Goal: Task Accomplishment & Management: Manage account settings

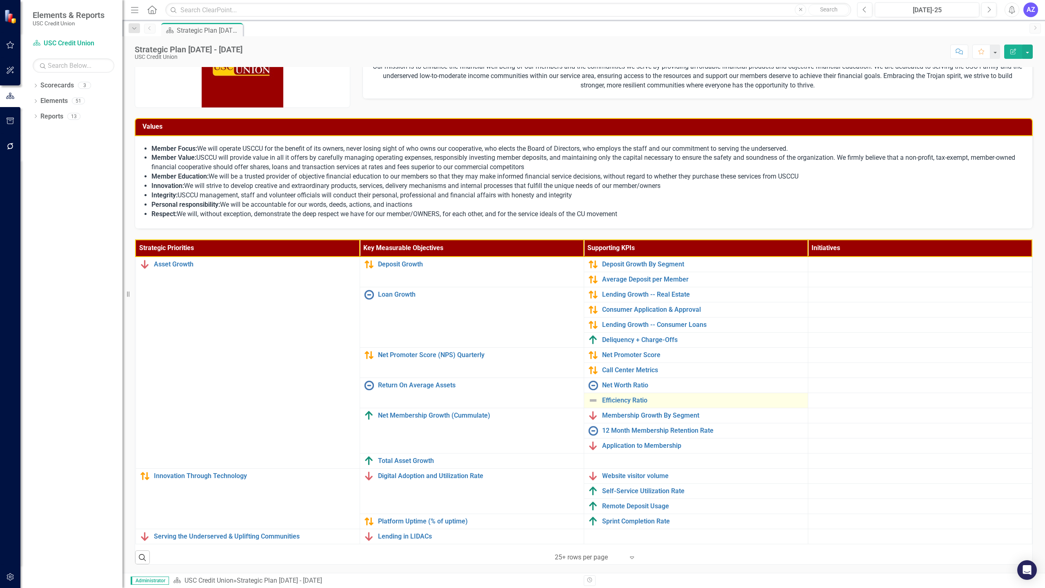
scroll to position [42, 0]
click at [48, 102] on link "Elements" at bounding box center [53, 100] width 27 height 9
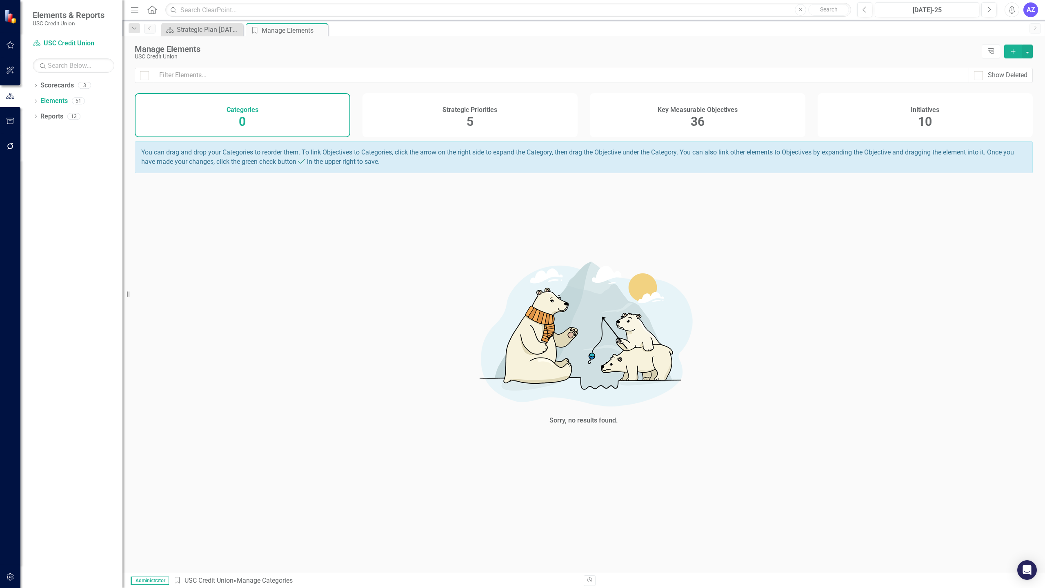
click at [726, 120] on div "Key Measurable Objectives 36" at bounding box center [698, 115] width 216 height 44
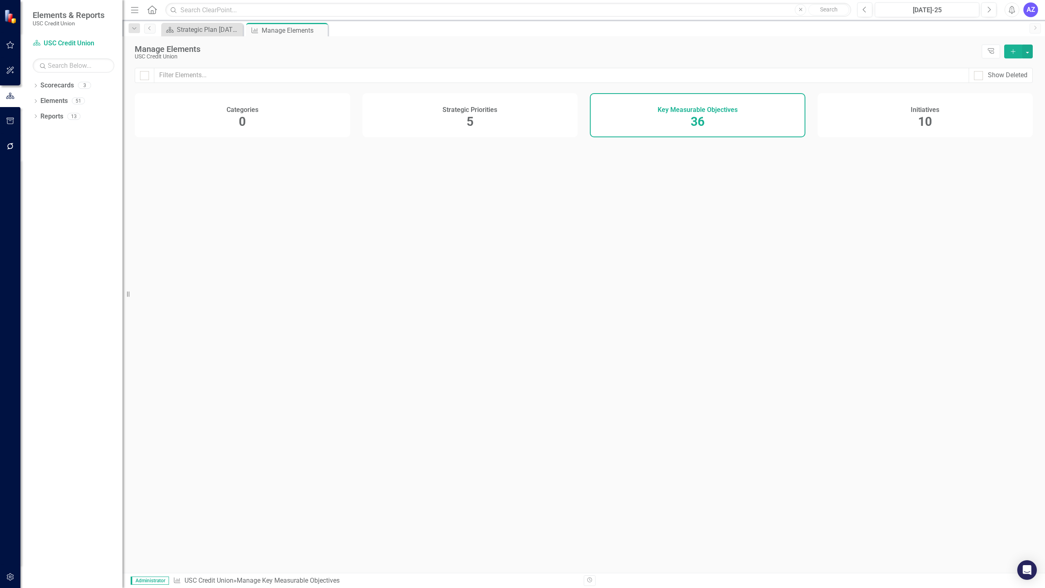
checkbox input "false"
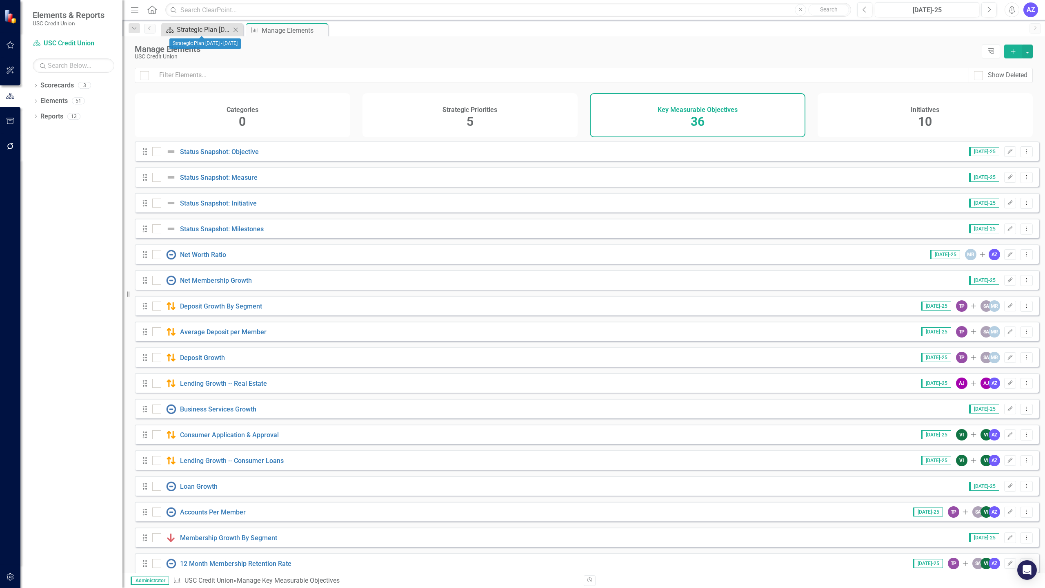
click at [200, 31] on div "Strategic Plan [DATE] - [DATE]" at bounding box center [204, 29] width 54 height 10
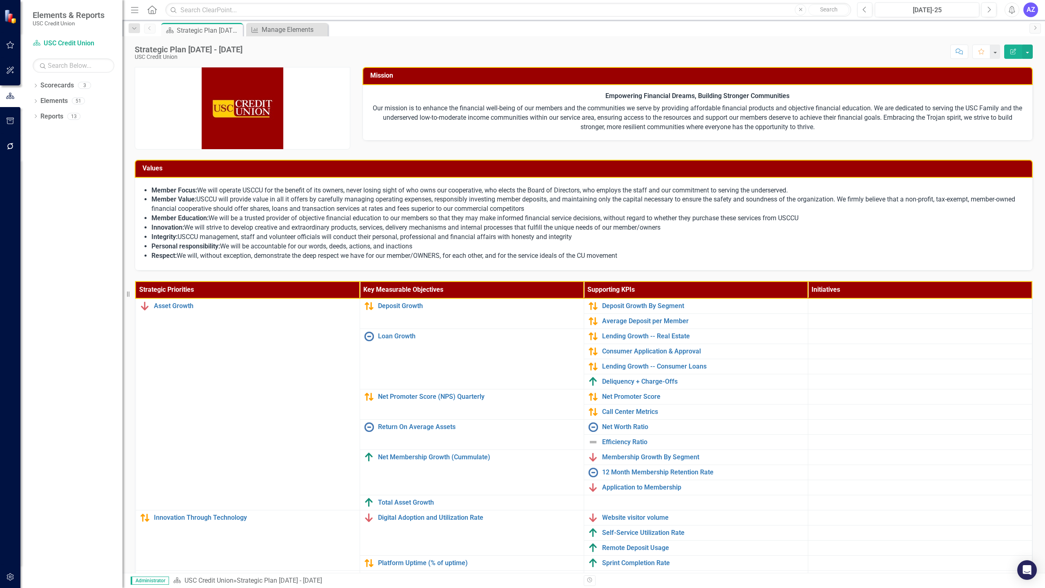
scroll to position [42, 0]
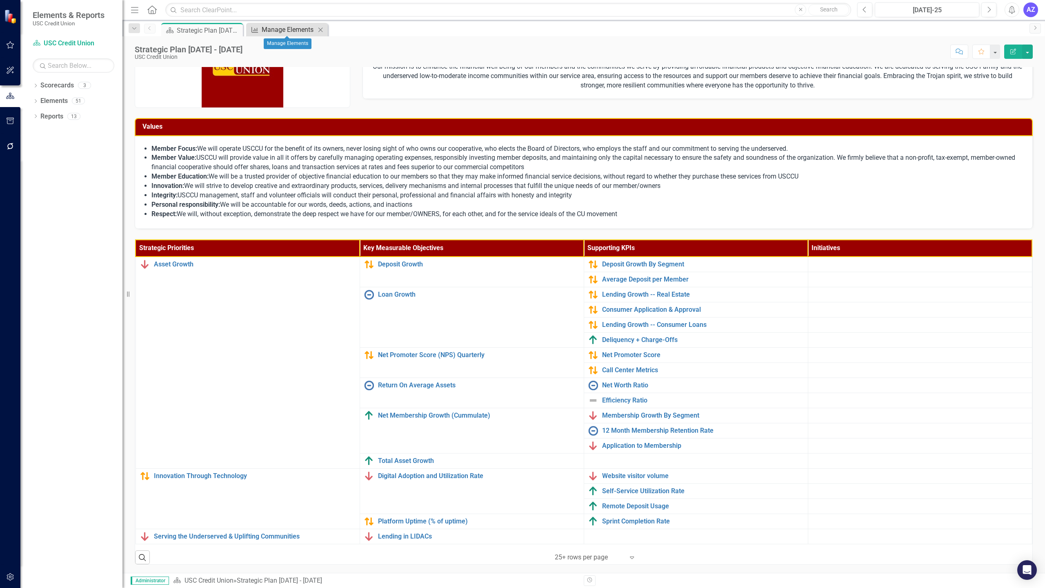
click at [285, 31] on div "Manage Elements" at bounding box center [289, 29] width 54 height 10
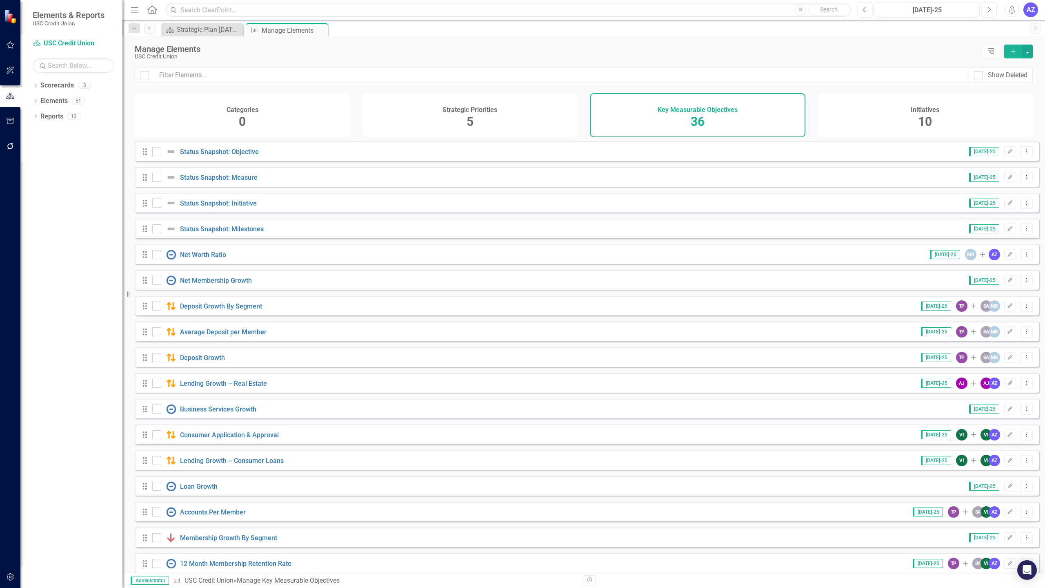
scroll to position [501, 0]
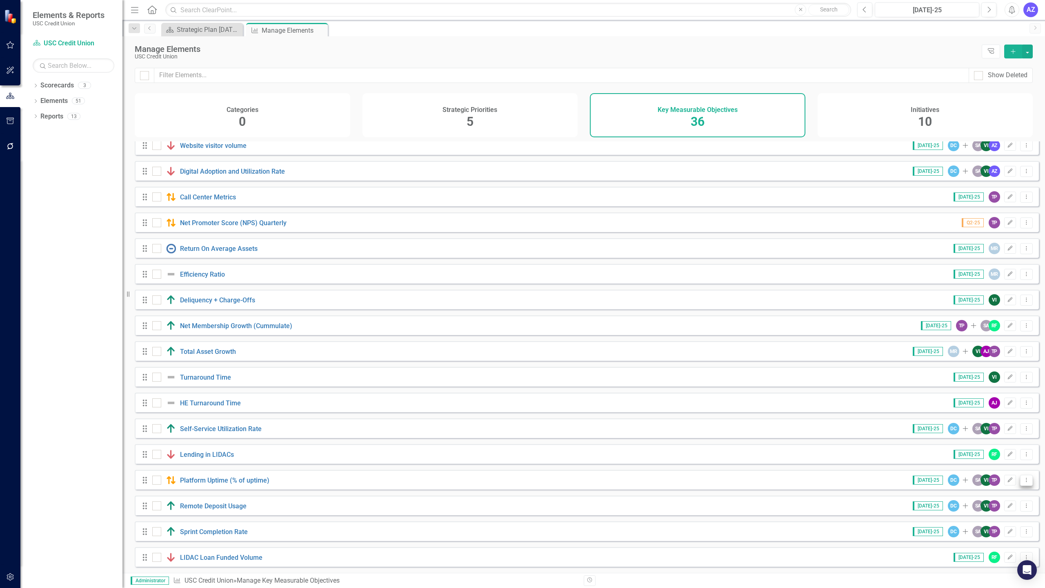
click at [1023, 479] on icon "Dropdown Menu" at bounding box center [1026, 479] width 7 height 5
click at [964, 525] on link "Copy Duplicate Key Measurable Objective" at bounding box center [965, 523] width 123 height 15
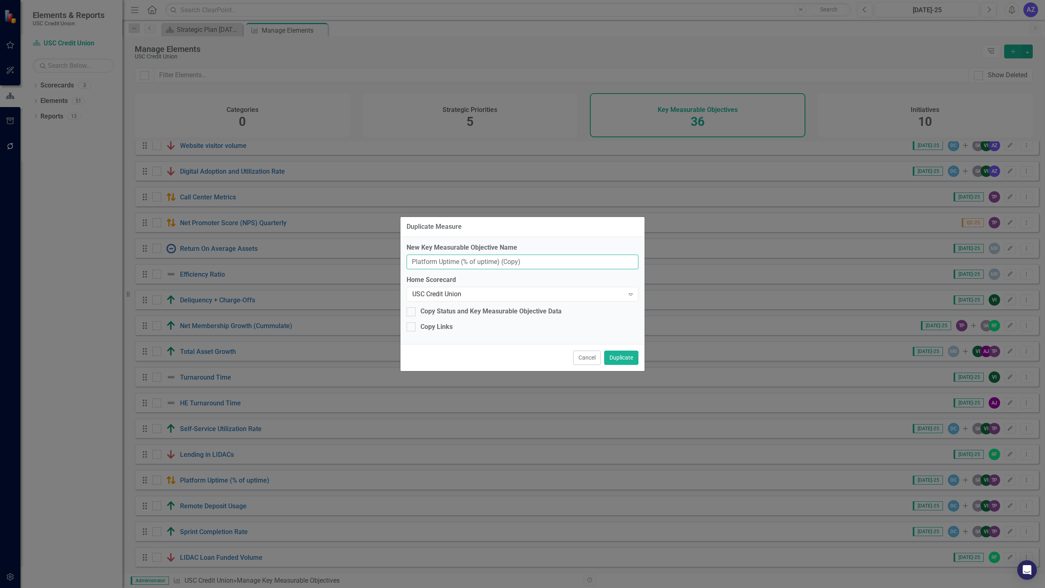
click at [533, 259] on input "Platform Uptime (% of uptime) (Copy)" at bounding box center [523, 261] width 232 height 15
type input "Digital Utilization Rate"
click at [575, 313] on div "Copy Status and Key Measurable Objective Data" at bounding box center [523, 311] width 232 height 9
click at [412, 312] on input "Copy Status and Key Measurable Objective Data" at bounding box center [409, 309] width 5 height 5
checkbox input "true"
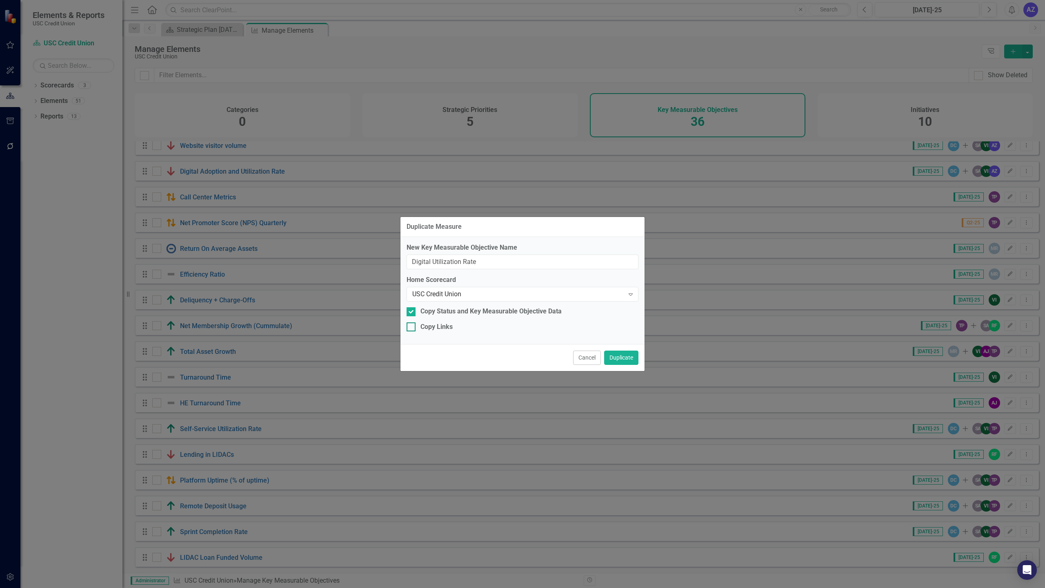
click at [448, 331] on div "Copy Links" at bounding box center [437, 326] width 32 height 9
click at [412, 327] on input "Copy Links" at bounding box center [409, 324] width 5 height 5
checkbox input "true"
click at [465, 314] on div "Copy Status and Key Measurable Objective Data" at bounding box center [491, 311] width 141 height 9
click at [412, 312] on input "Copy Status and Key Measurable Objective Data" at bounding box center [409, 309] width 5 height 5
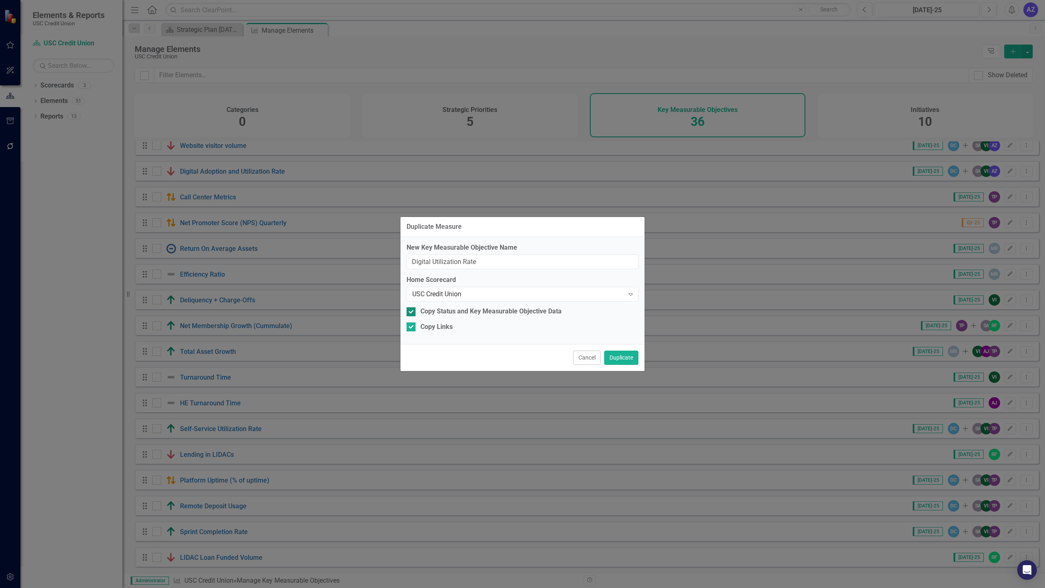
checkbox input "false"
click at [499, 261] on input "Digital Utilization Rate" at bounding box center [523, 261] width 232 height 15
type input "Digital Utilization Rate (Membership)"
click at [625, 360] on button "Duplicate" at bounding box center [621, 357] width 34 height 14
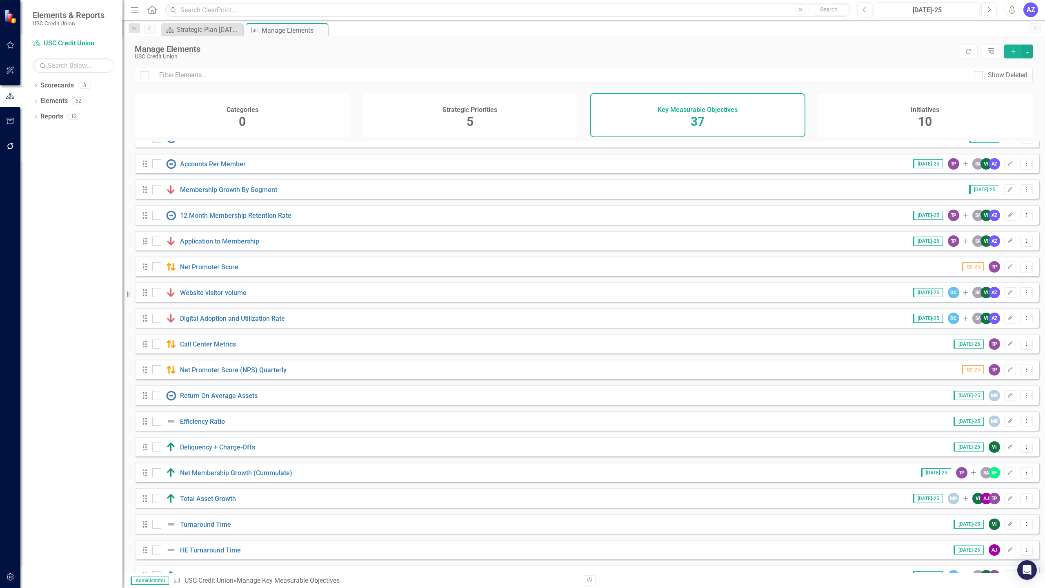
scroll to position [527, 0]
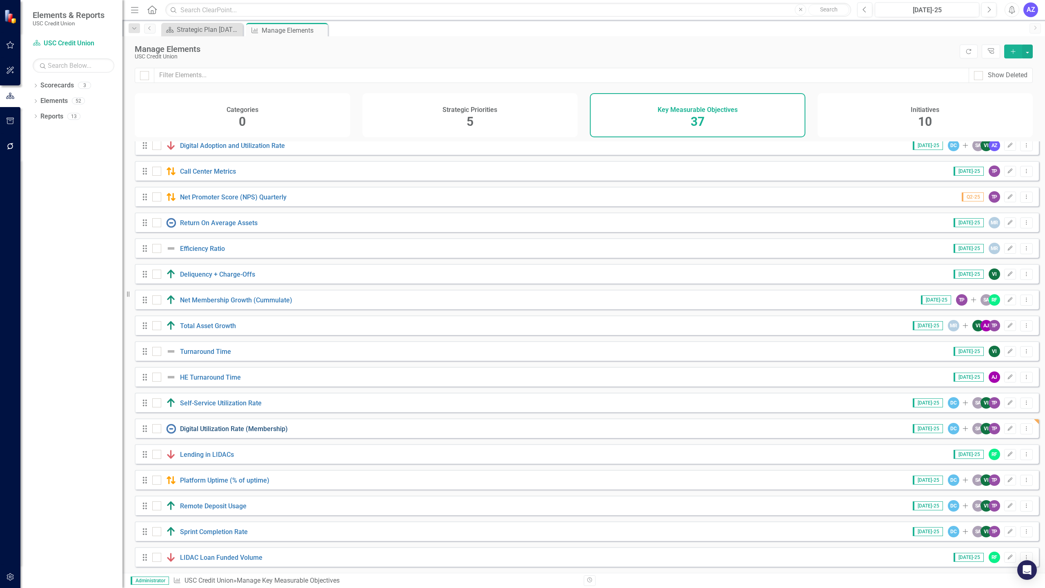
click at [233, 427] on link "Digital Utilization Rate (Membership)" at bounding box center [234, 429] width 108 height 8
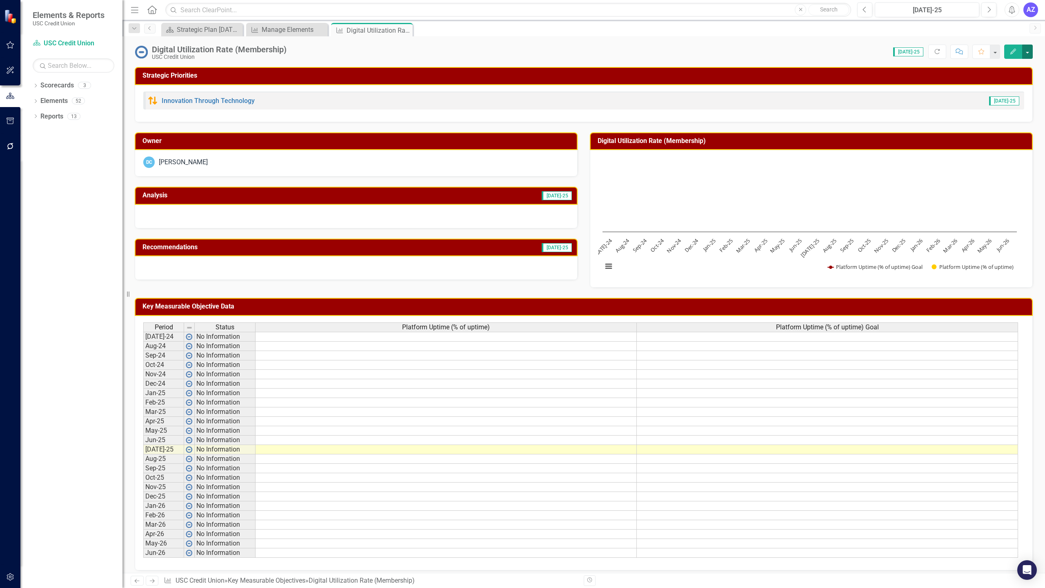
click at [1029, 51] on button "button" at bounding box center [1027, 52] width 11 height 14
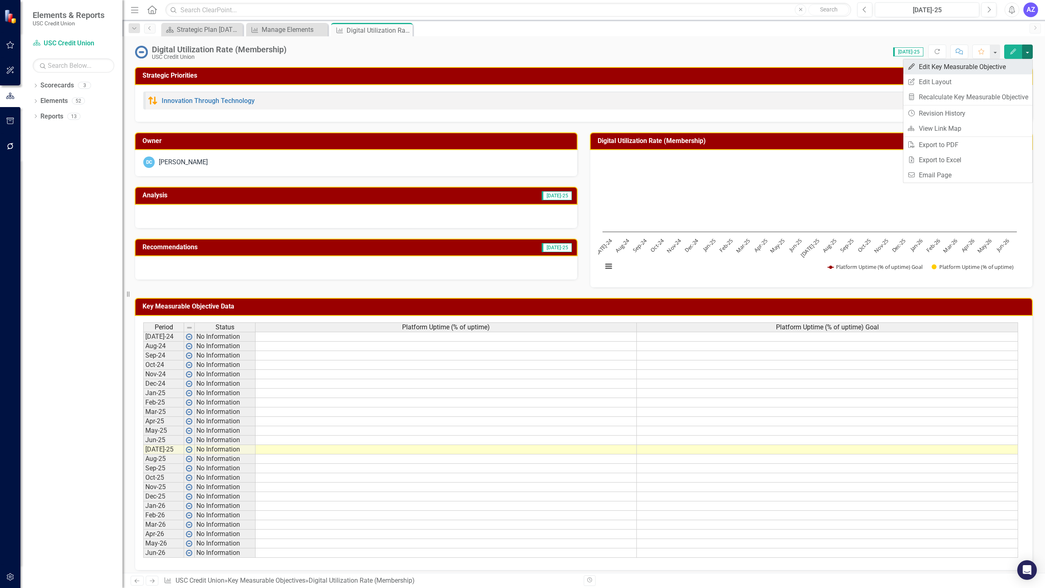
click at [1014, 66] on link "Edit Edit Key Measurable Objective" at bounding box center [968, 66] width 129 height 15
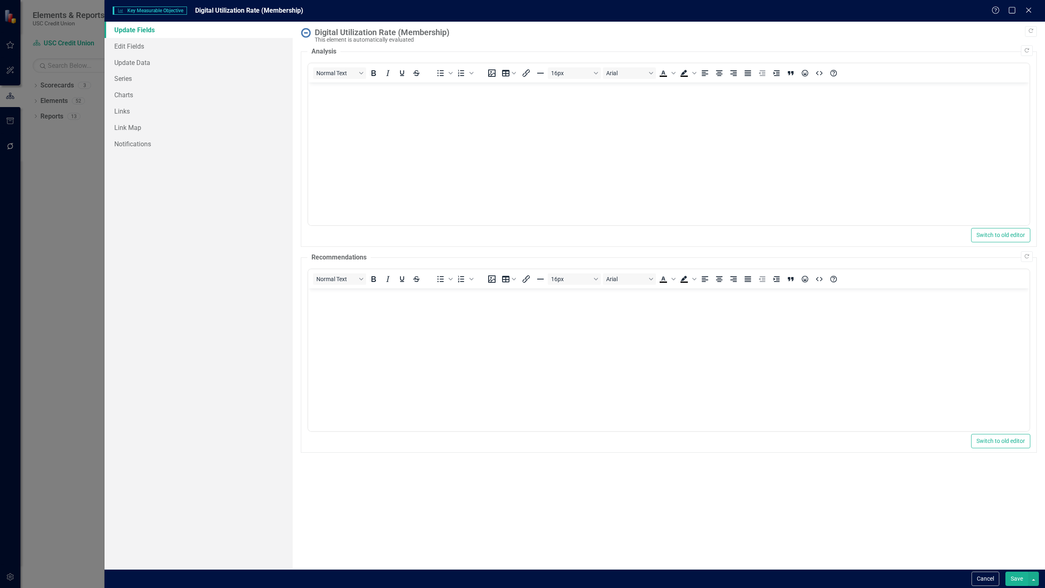
click at [429, 34] on div "Digital Utilization Rate (Membership)" at bounding box center [674, 32] width 718 height 9
click at [982, 577] on button "Cancel" at bounding box center [986, 578] width 28 height 14
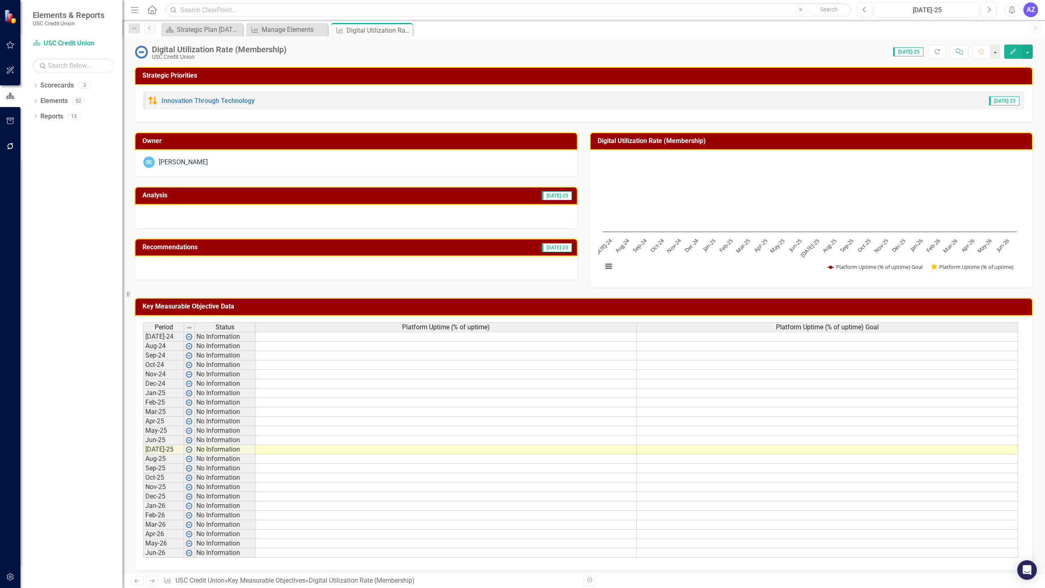
click at [267, 52] on div "Digital Utilization Rate (Membership)" at bounding box center [219, 49] width 135 height 9
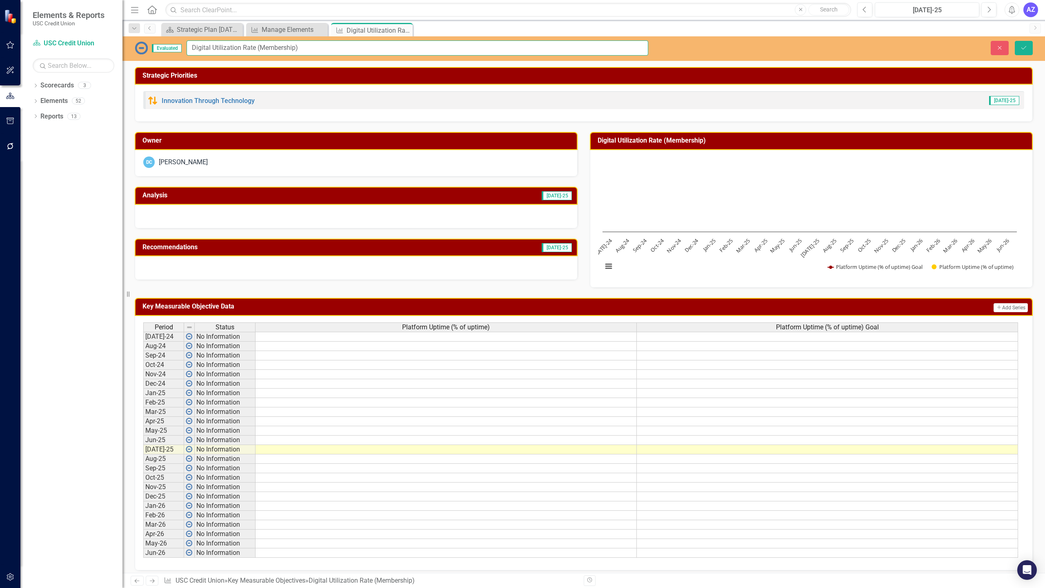
click at [304, 48] on input "Digital Utilization Rate (Membership)" at bounding box center [418, 47] width 462 height 15
type input "Digital Utilization Rate (Membership Application)"
click at [322, 289] on div "Key Measurable Objective Data Add Add Series Period Status Platform Uptime (% o…" at bounding box center [584, 428] width 911 height 283
click at [609, 336] on td at bounding box center [446, 337] width 381 height 10
click at [1027, 51] on button "Save" at bounding box center [1024, 48] width 18 height 14
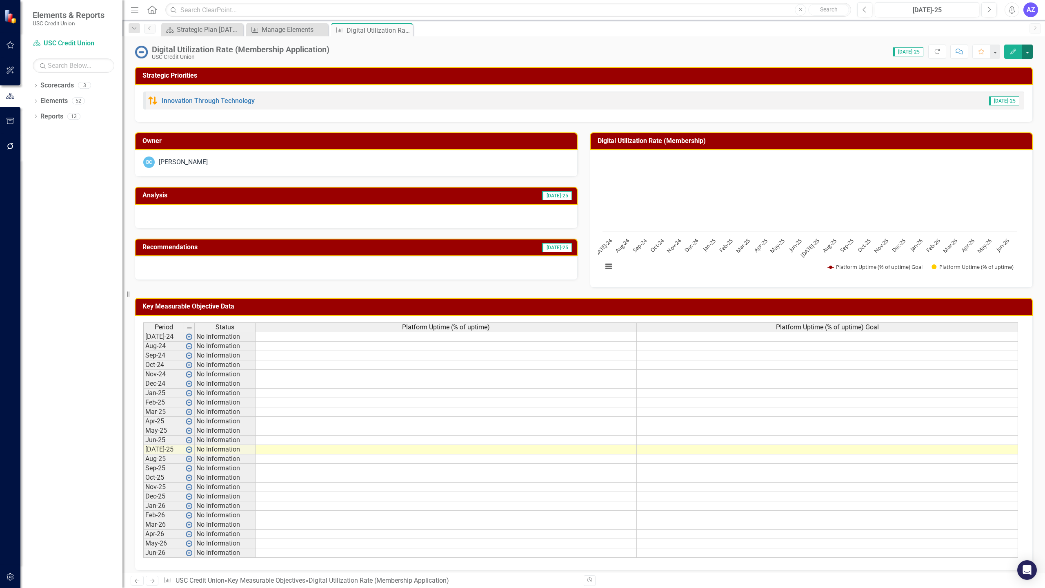
click at [1025, 53] on button "button" at bounding box center [1027, 52] width 11 height 14
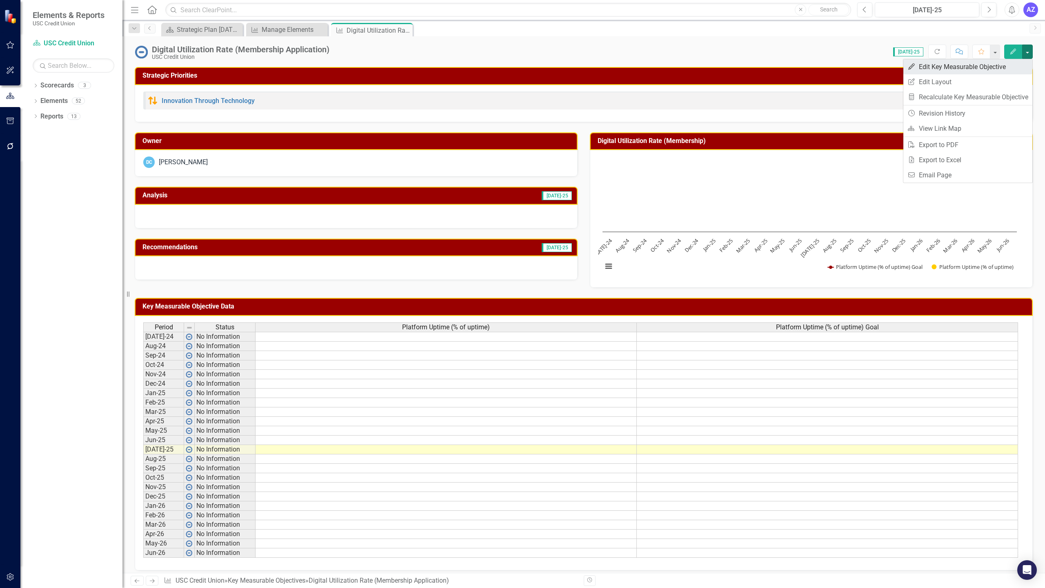
click at [962, 65] on link "Edit Edit Key Measurable Objective" at bounding box center [968, 66] width 129 height 15
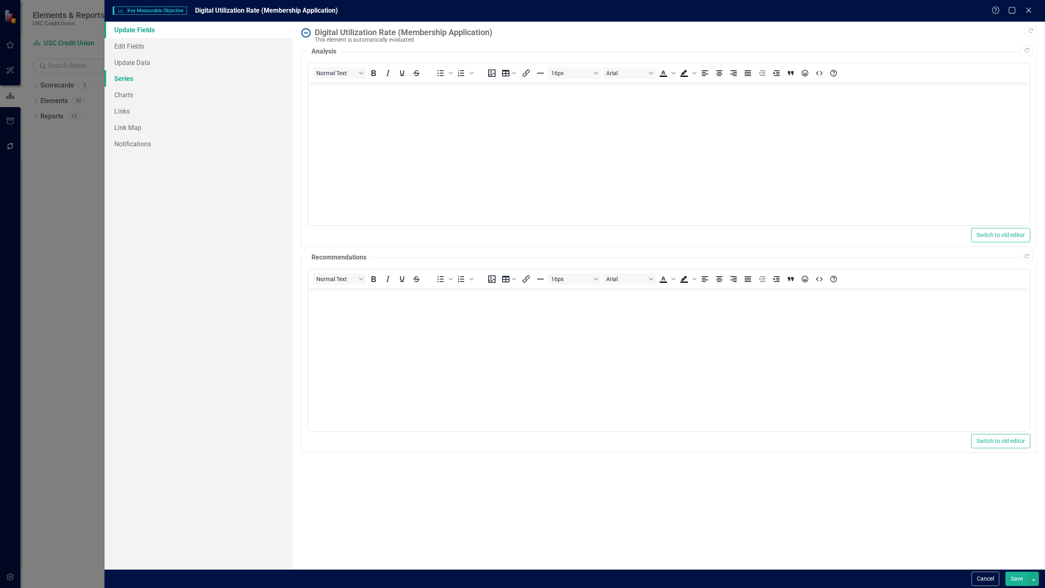
click at [166, 79] on link "Series" at bounding box center [199, 78] width 188 height 16
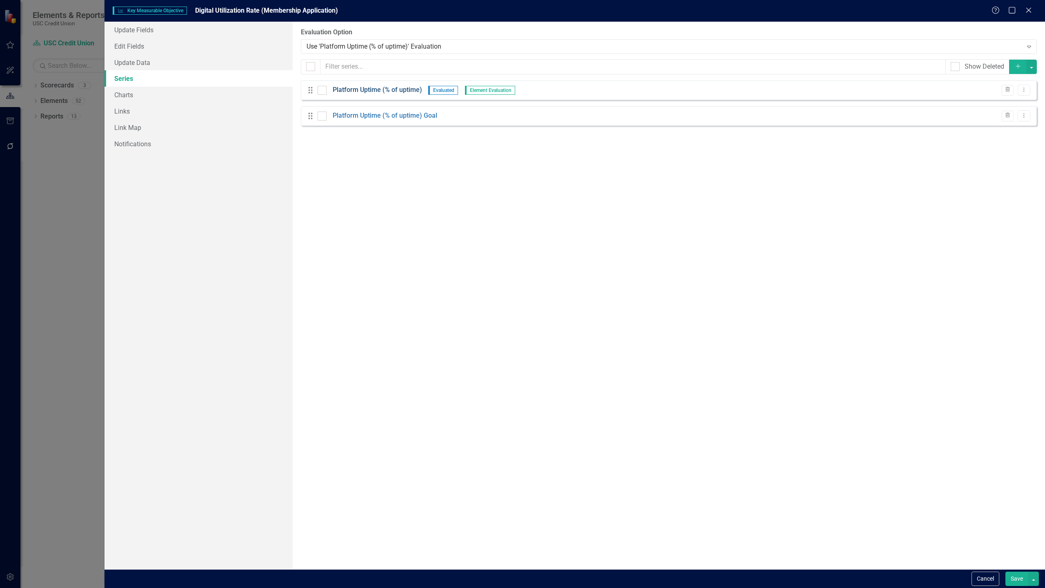
click at [372, 87] on link "Platform Uptime (% of uptime)" at bounding box center [377, 89] width 89 height 9
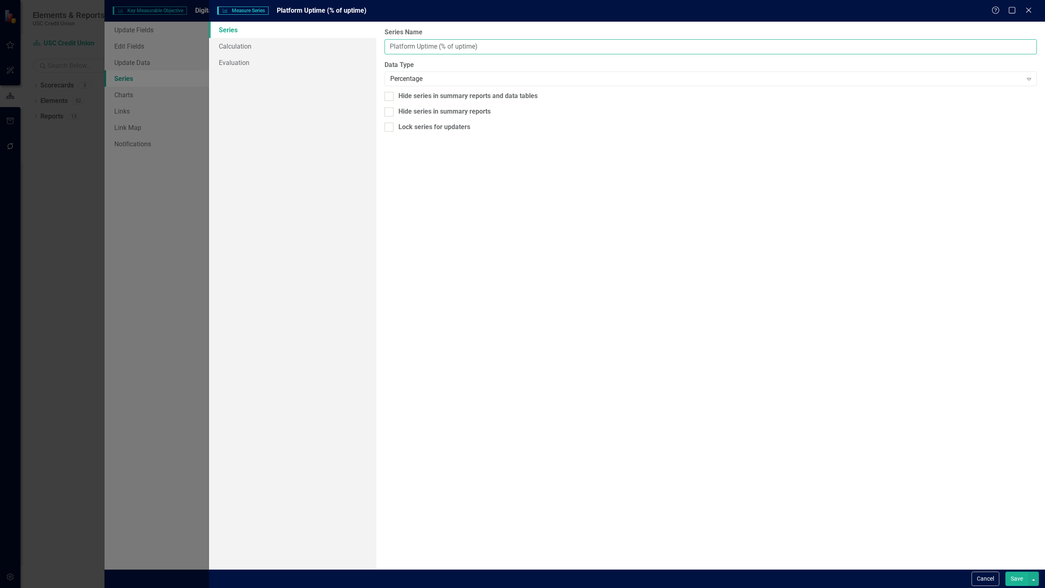
click at [547, 49] on input "Platform Uptime (% of uptime)" at bounding box center [711, 46] width 652 height 15
type input "Digital Application Rate"
click at [1020, 582] on button "Save" at bounding box center [1017, 578] width 23 height 14
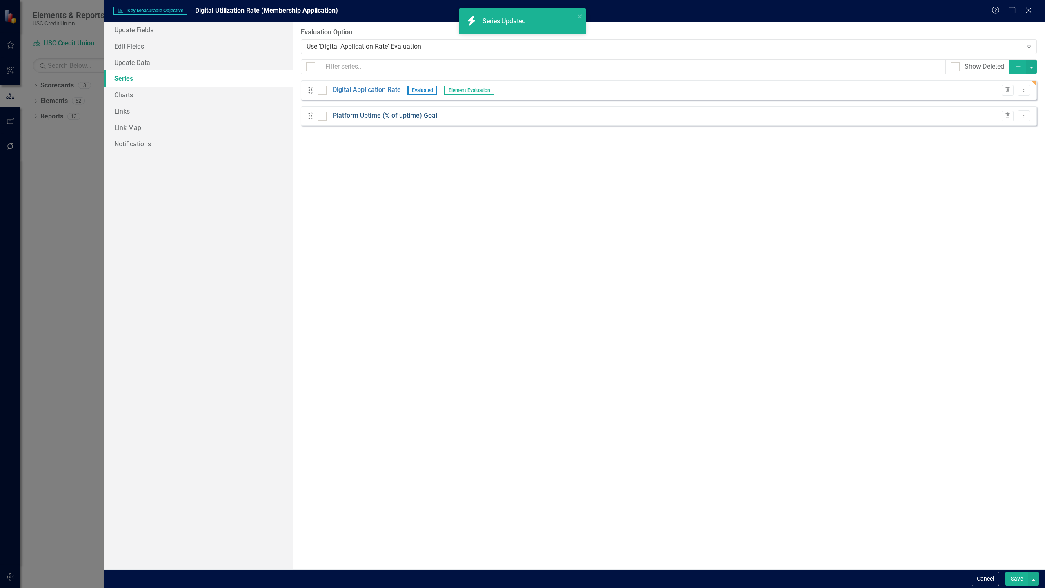
click at [377, 116] on link "Platform Uptime (% of uptime) Goal" at bounding box center [385, 115] width 105 height 9
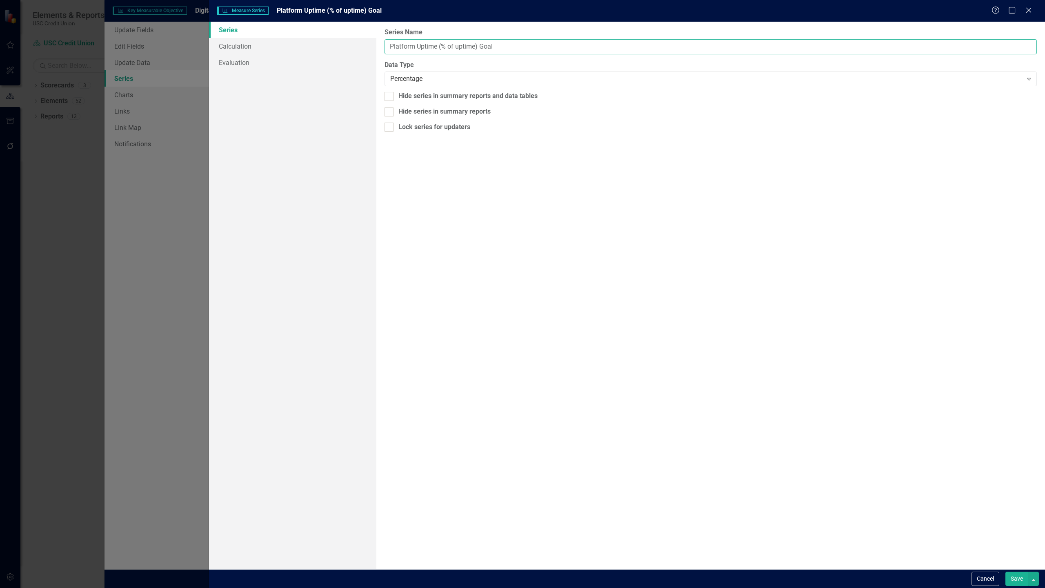
click at [485, 51] on input "Platform Uptime (% of uptime) Goal" at bounding box center [711, 46] width 652 height 15
click at [477, 48] on input "Platform Uptime (% of uptime) Goal" at bounding box center [711, 46] width 652 height 15
type input "Digital Application Goal"
click at [1021, 579] on button "Save" at bounding box center [1017, 578] width 23 height 14
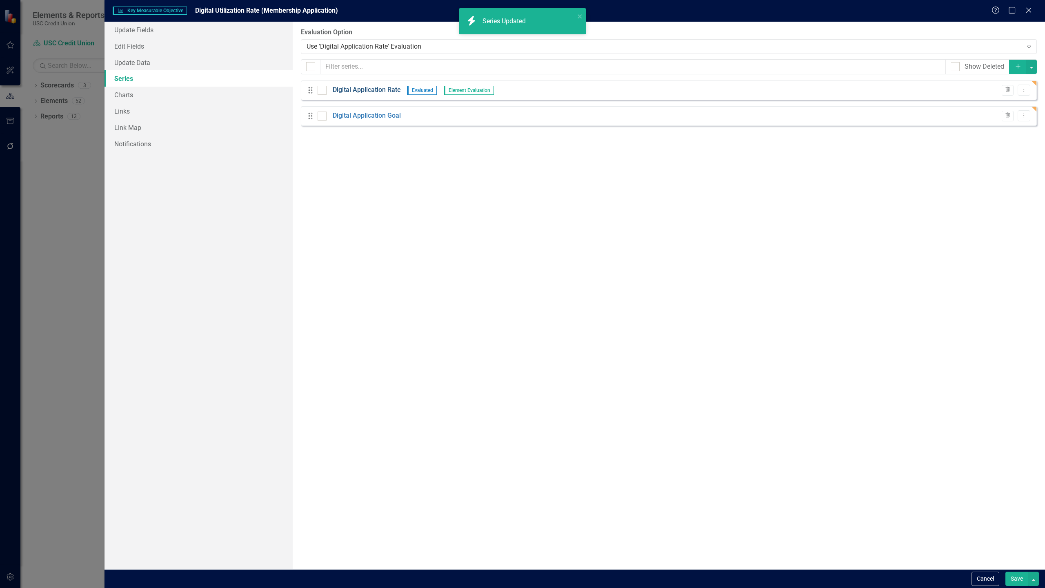
click at [376, 91] on link "Digital Application Rate" at bounding box center [367, 89] width 68 height 9
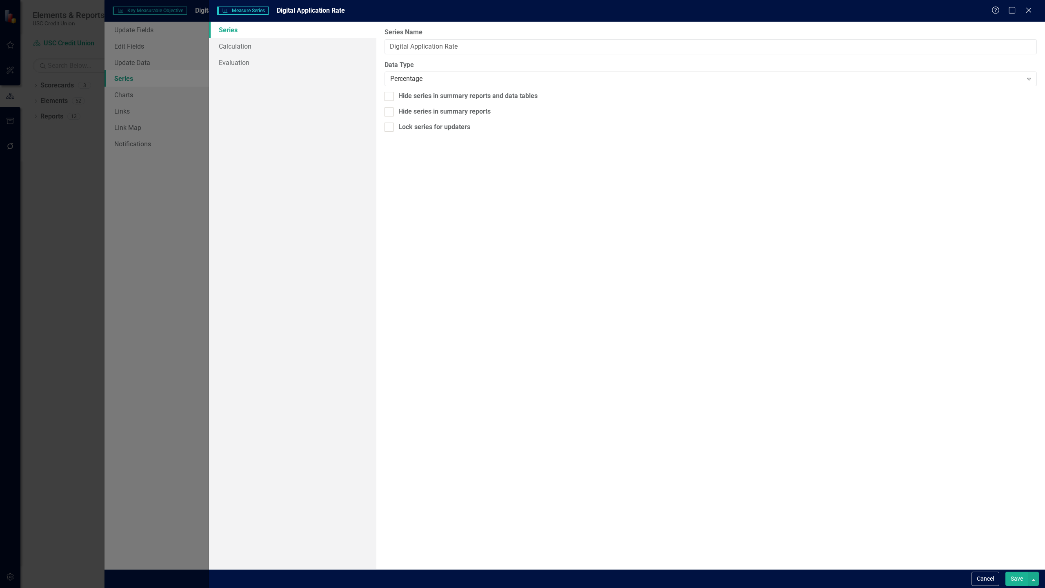
click at [1012, 580] on button "Save" at bounding box center [1017, 578] width 23 height 14
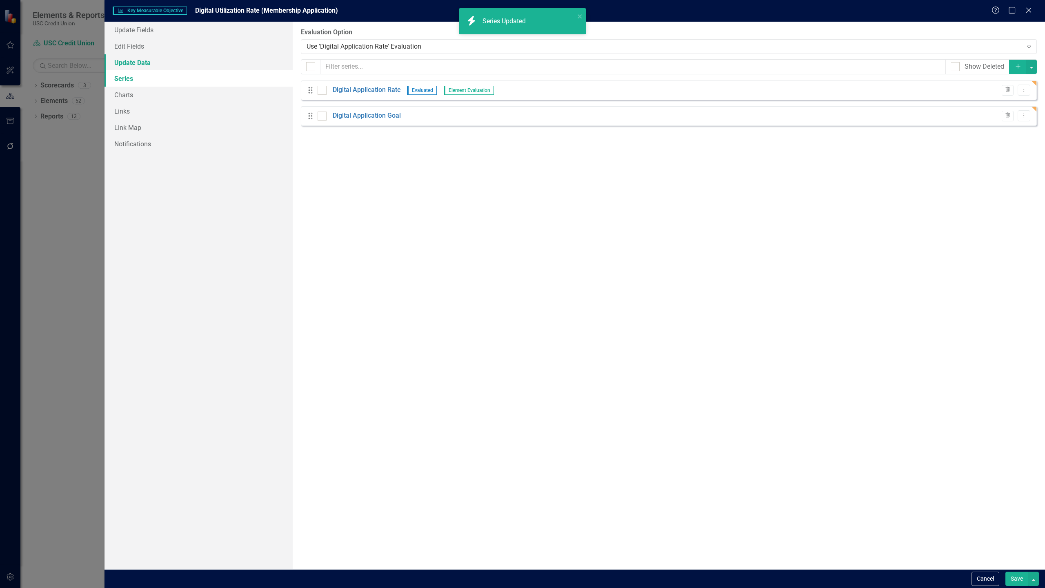
click at [154, 63] on link "Update Data" at bounding box center [199, 62] width 188 height 16
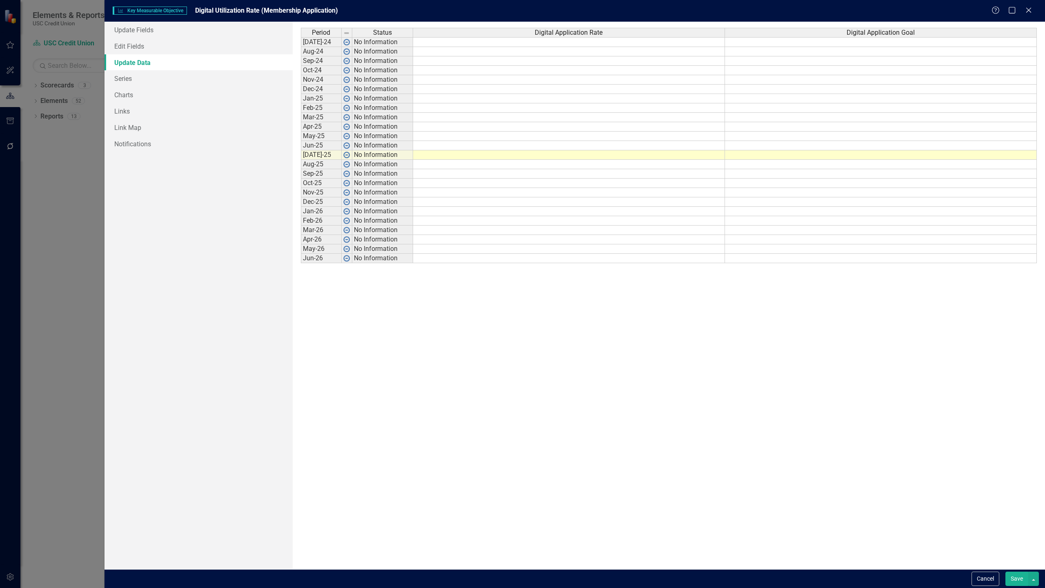
click at [526, 42] on td at bounding box center [569, 42] width 312 height 10
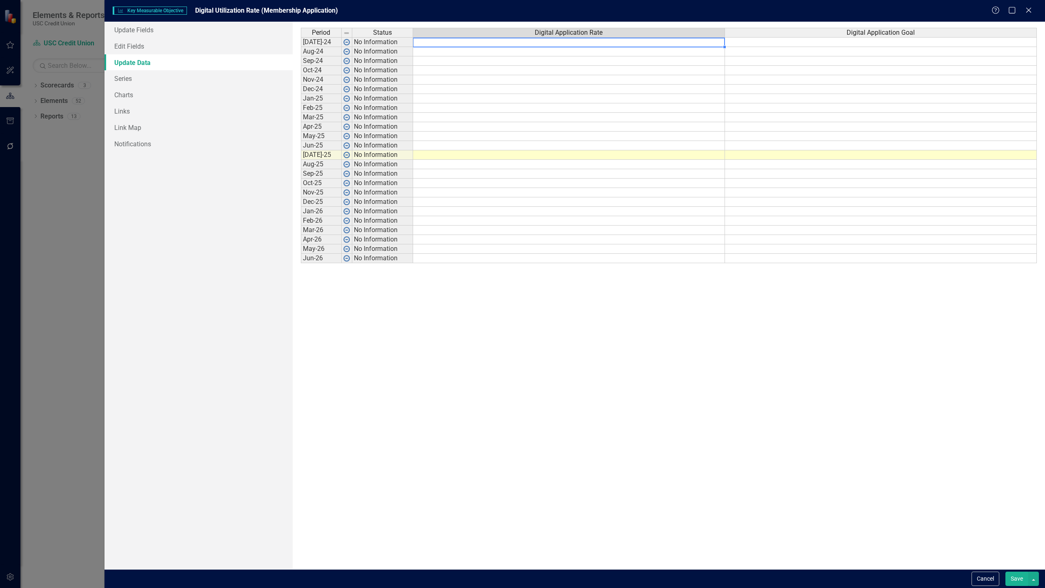
type textarea "70"
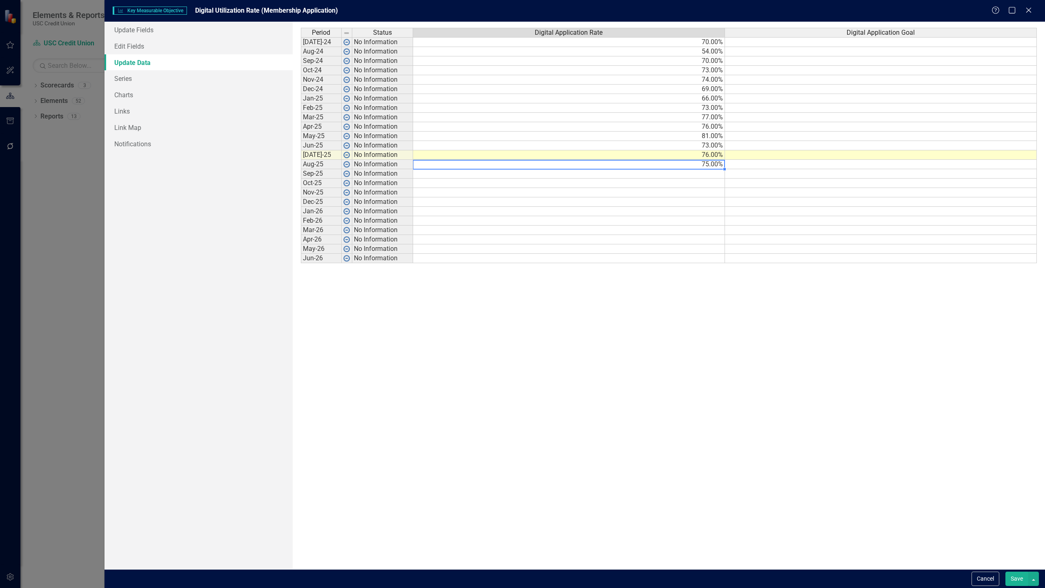
click at [544, 165] on td "75.00%" at bounding box center [569, 164] width 312 height 9
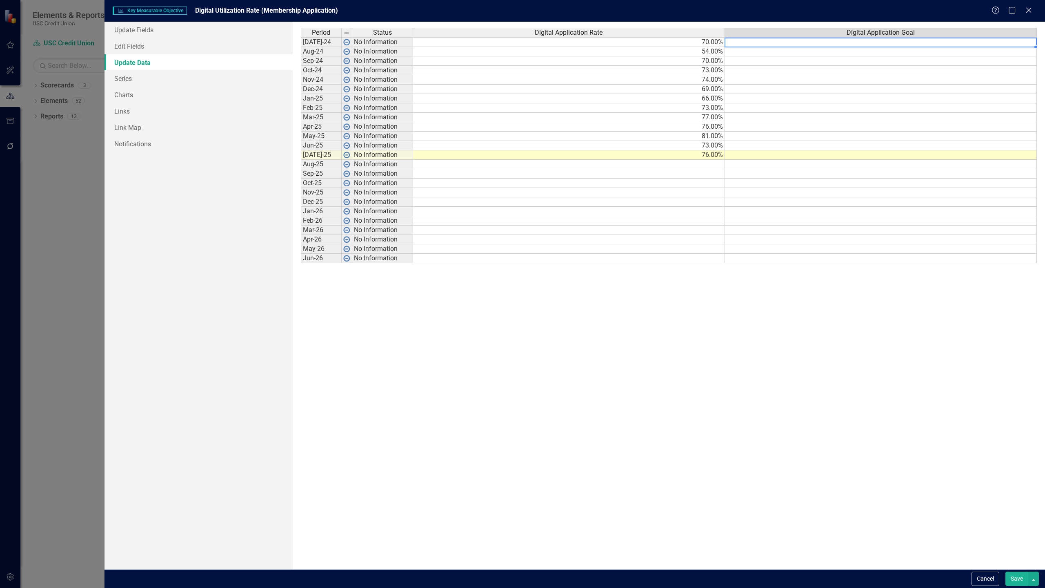
click at [797, 41] on td at bounding box center [881, 42] width 312 height 10
type textarea "75"
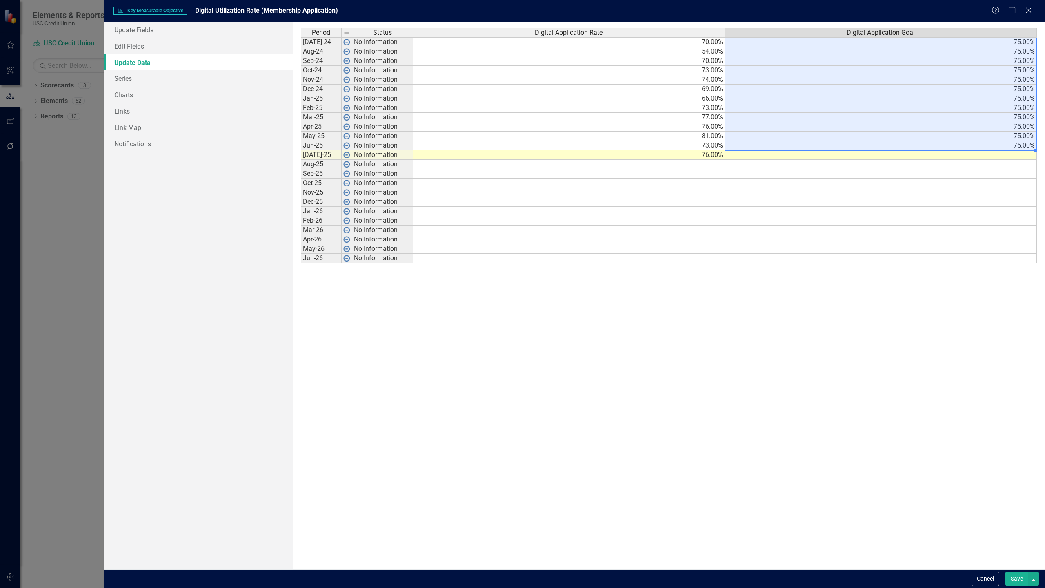
click at [1003, 43] on td "75.00%" at bounding box center [881, 42] width 312 height 10
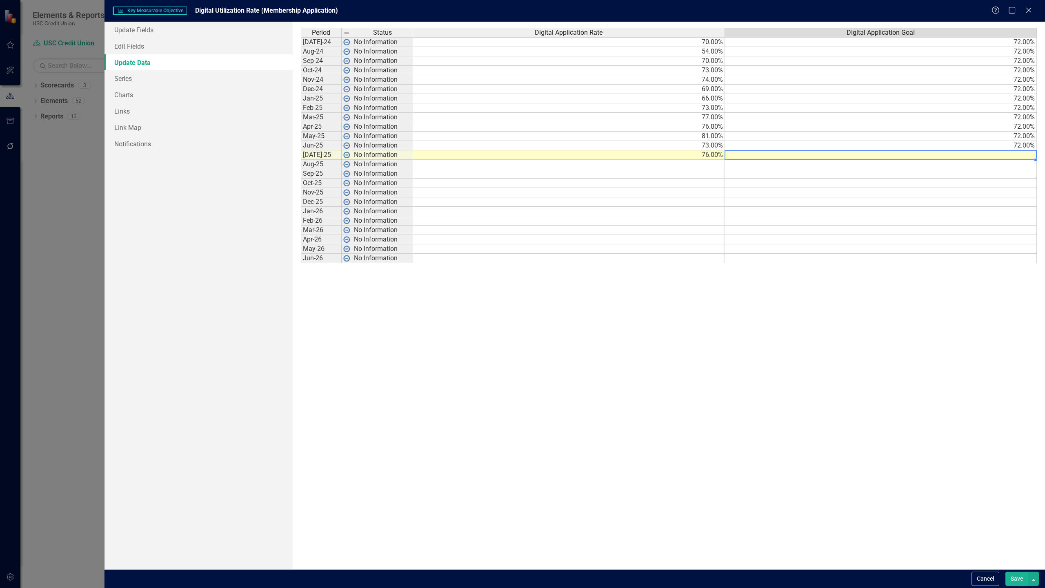
type textarea "75"
type textarea "78"
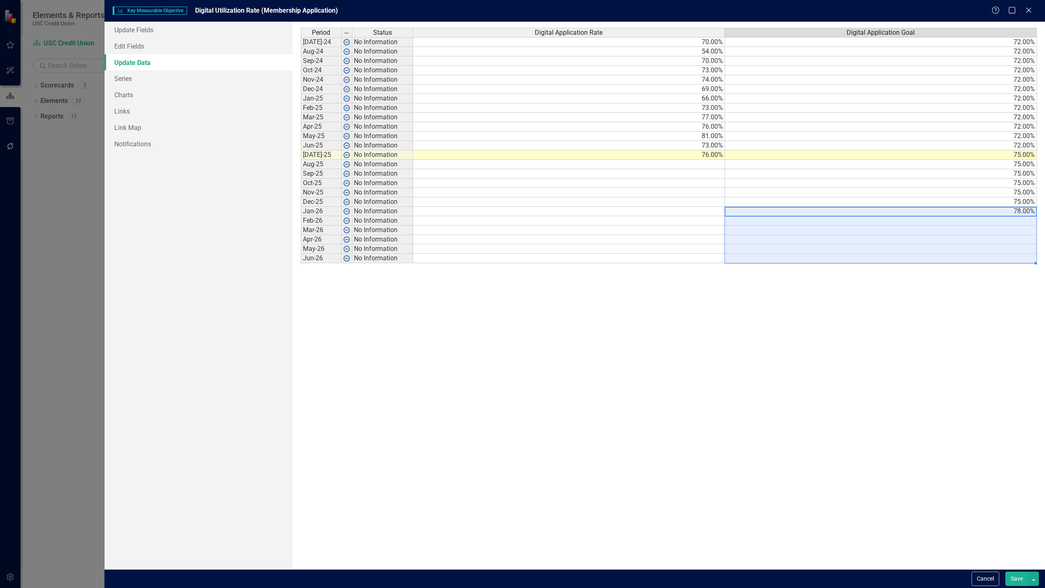
type textarea "78"
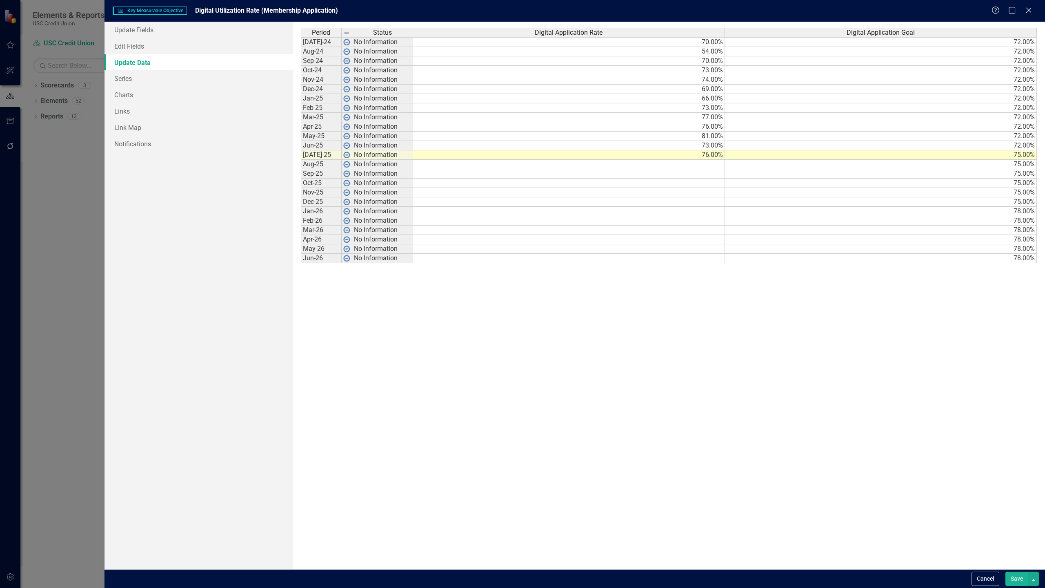
click at [1013, 581] on button "Save" at bounding box center [1017, 578] width 23 height 14
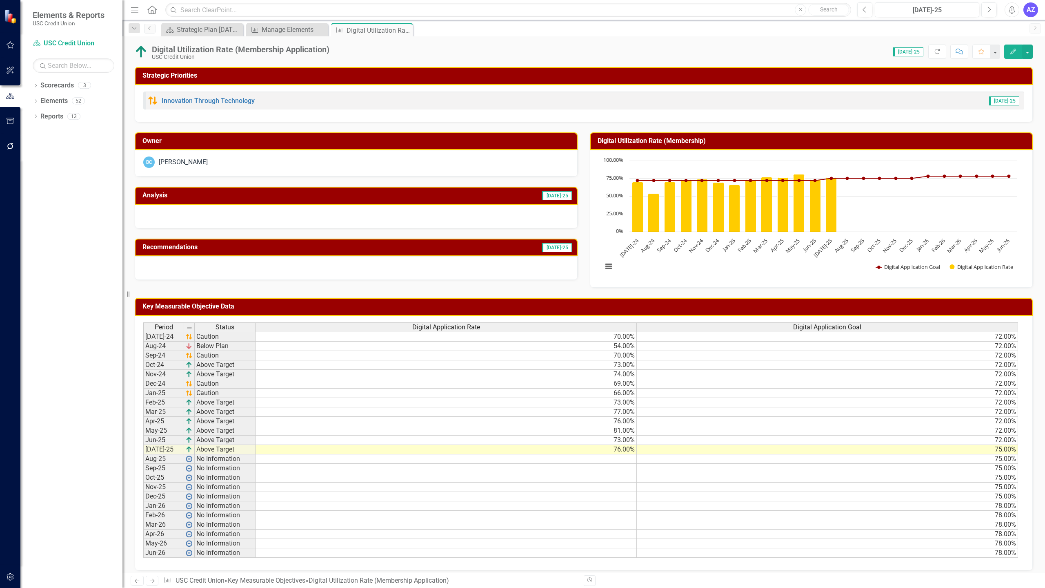
click at [805, 138] on h3 "Digital Utilization Rate (Membership)" at bounding box center [813, 140] width 430 height 7
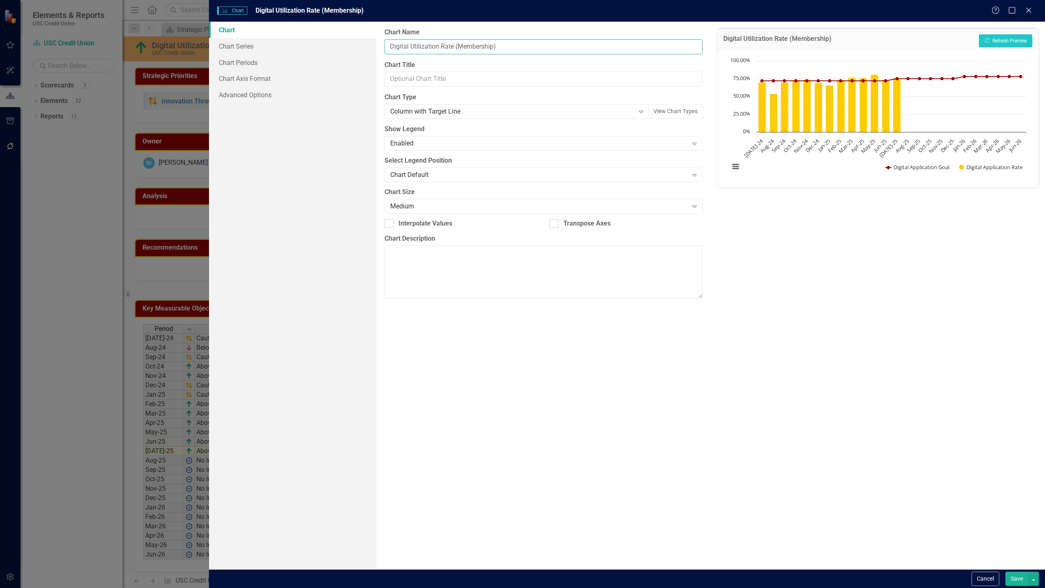
click at [492, 48] on input "Digital Utilization Rate (Membership)" at bounding box center [544, 46] width 318 height 15
type input "Digital Utilization Rate (Membership Application)"
click at [1013, 580] on button "Save" at bounding box center [1017, 578] width 23 height 14
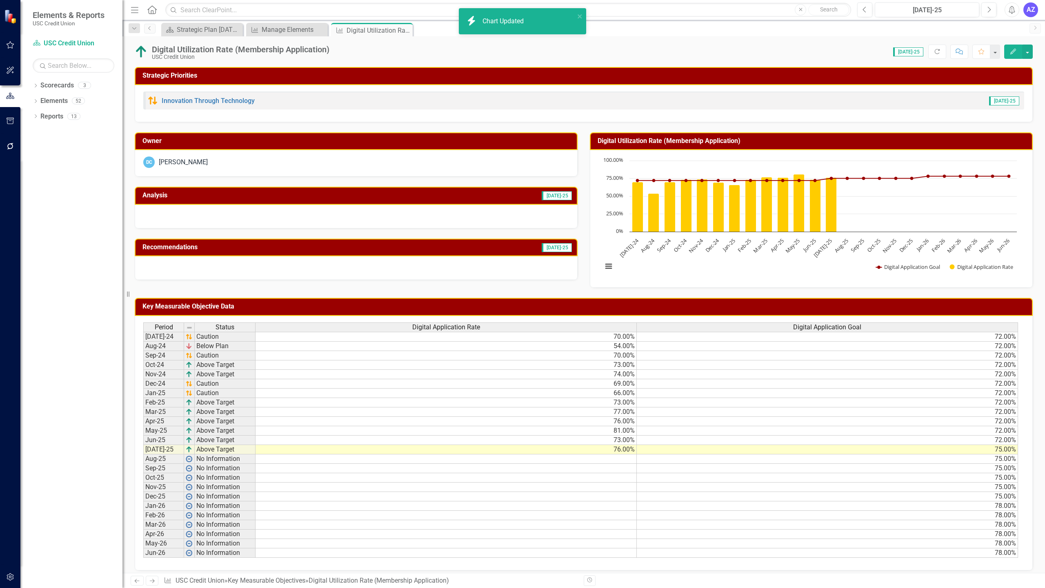
click at [759, 48] on div "Score: 0.00 [DATE]-25 Completed Refresh Comment Favorite Edit" at bounding box center [683, 52] width 699 height 14
click at [336, 224] on div at bounding box center [356, 217] width 443 height 24
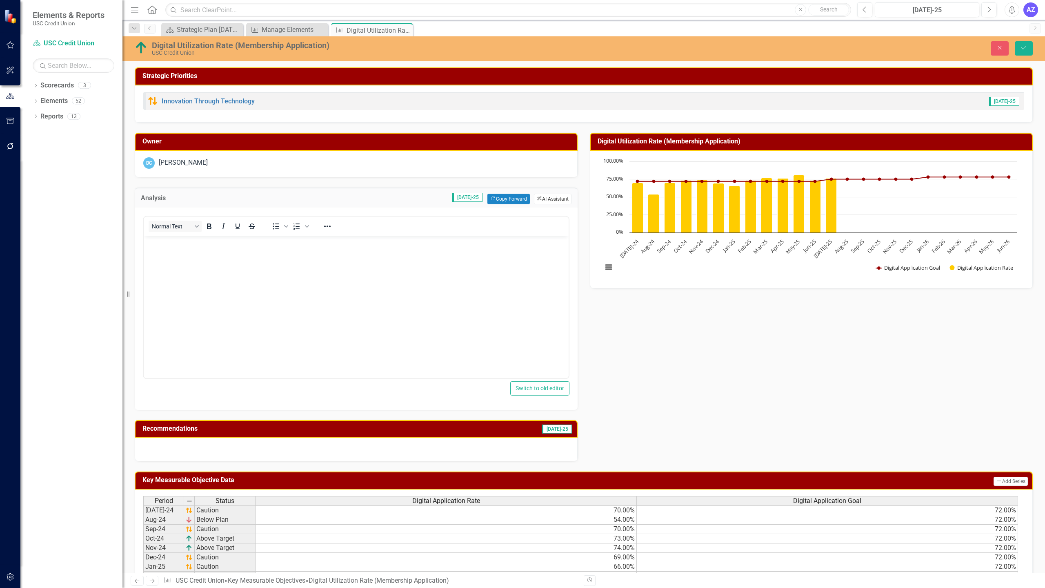
click at [546, 201] on button "ClearPoint AI AI Assistant" at bounding box center [553, 199] width 38 height 11
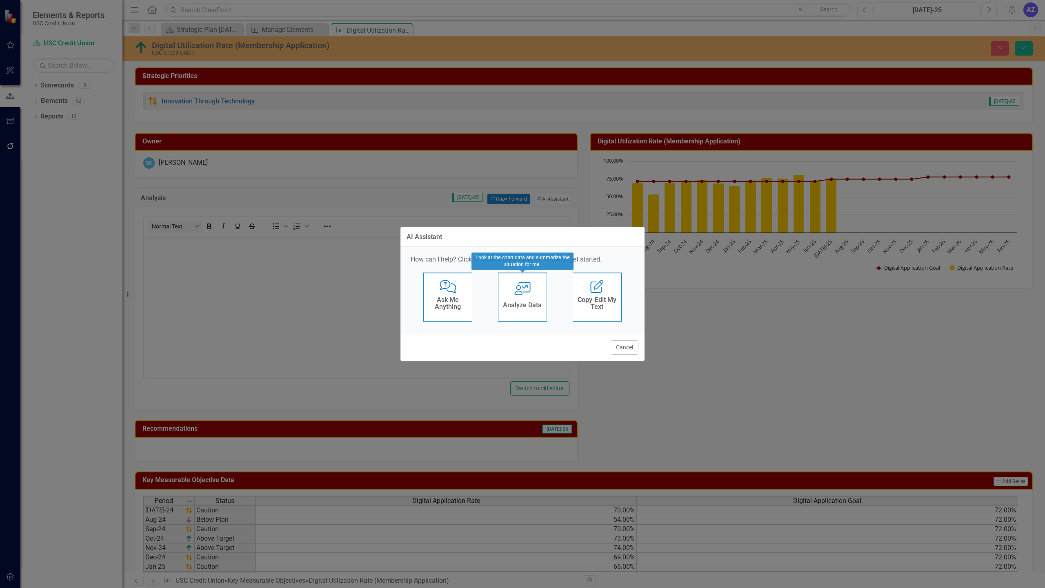
click at [515, 290] on icon "User with Chart" at bounding box center [522, 288] width 17 height 13
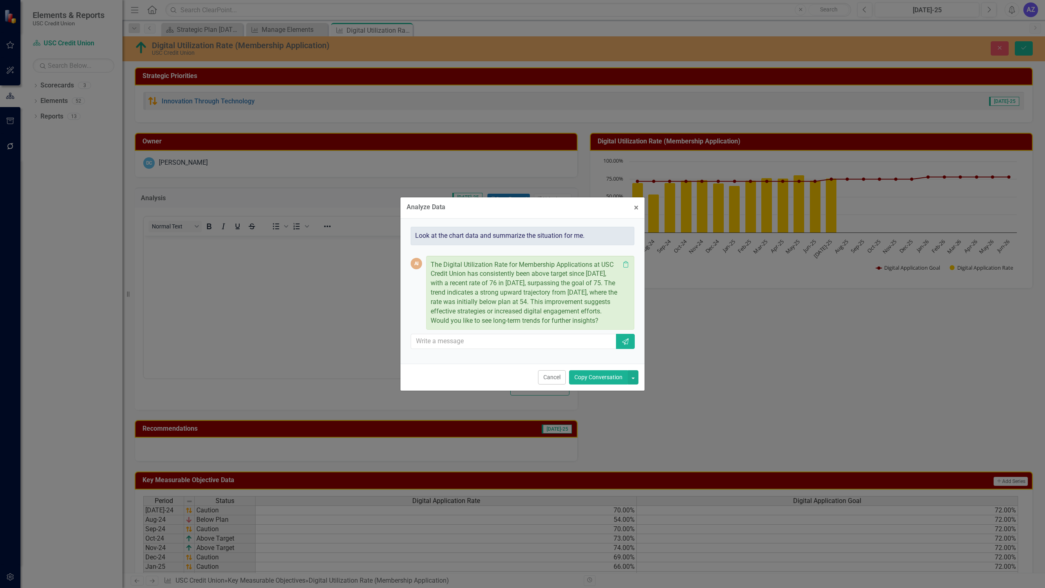
click at [604, 381] on button "Copy Conversation" at bounding box center [598, 377] width 59 height 14
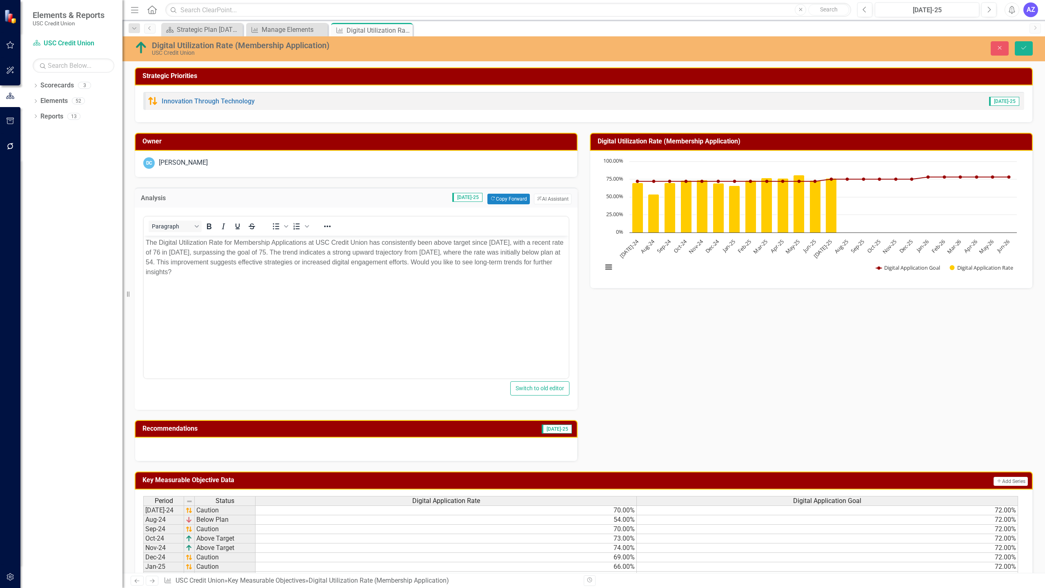
click at [466, 294] on body "The Digital Utilization Rate for Membership Applications at USC Credit Union ha…" at bounding box center [356, 296] width 425 height 122
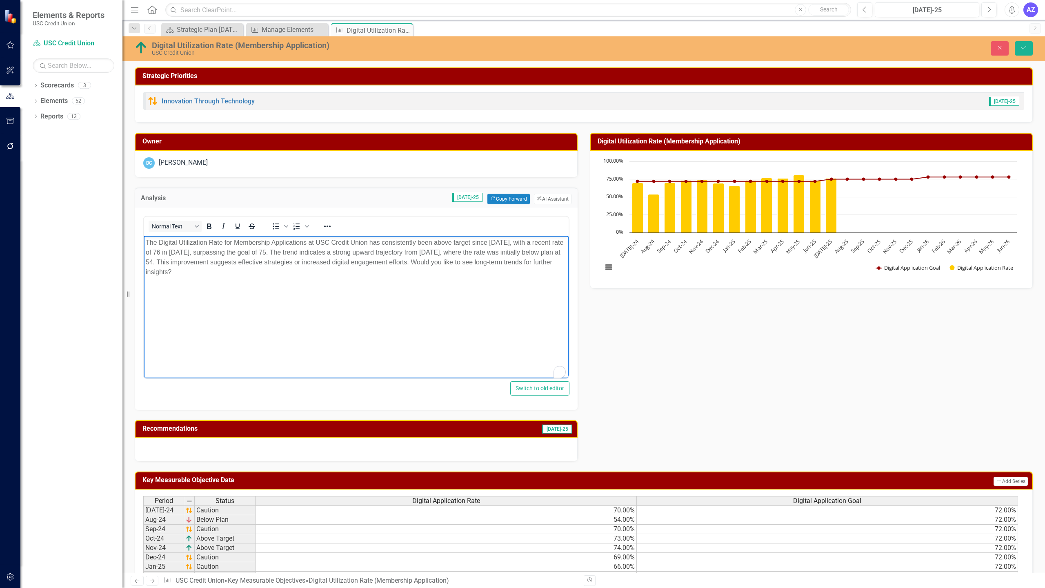
click at [473, 261] on p "The Digital Utilization Rate for Membership Applications at USC Credit Union ha…" at bounding box center [356, 256] width 421 height 39
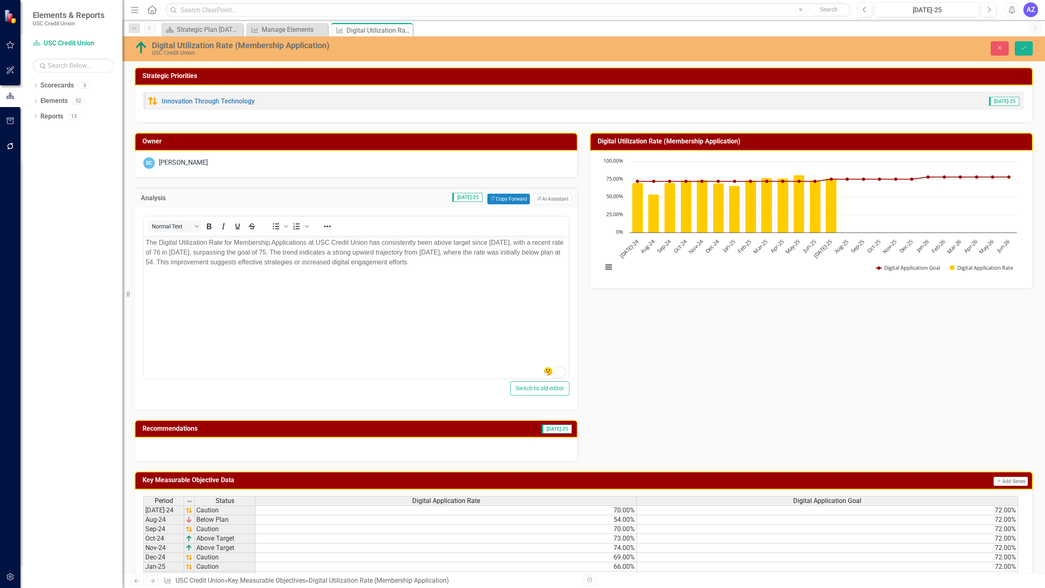
click at [472, 455] on div at bounding box center [356, 449] width 443 height 24
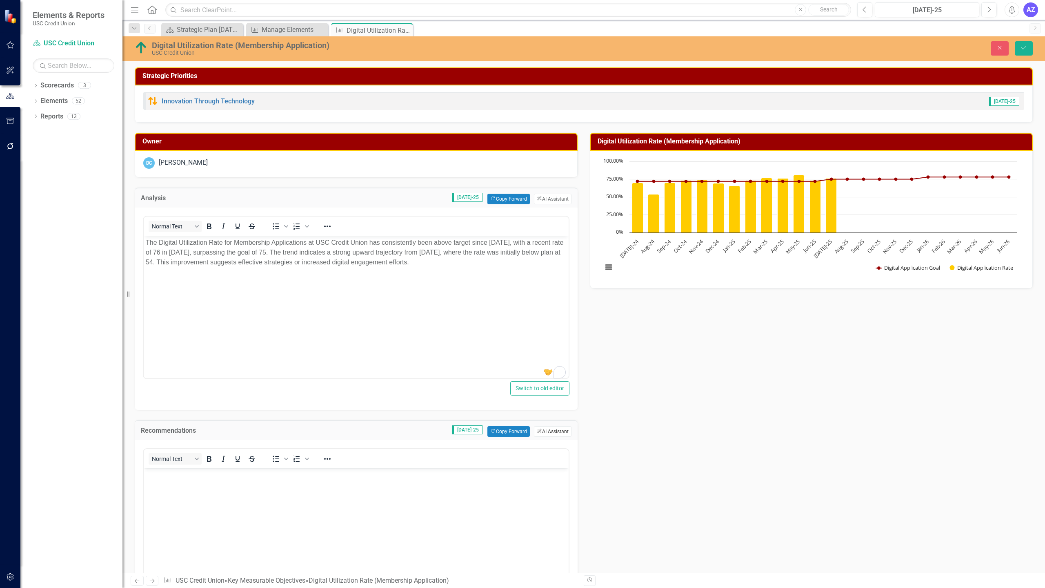
click at [550, 432] on button "ClearPoint AI AI Assistant" at bounding box center [553, 431] width 38 height 11
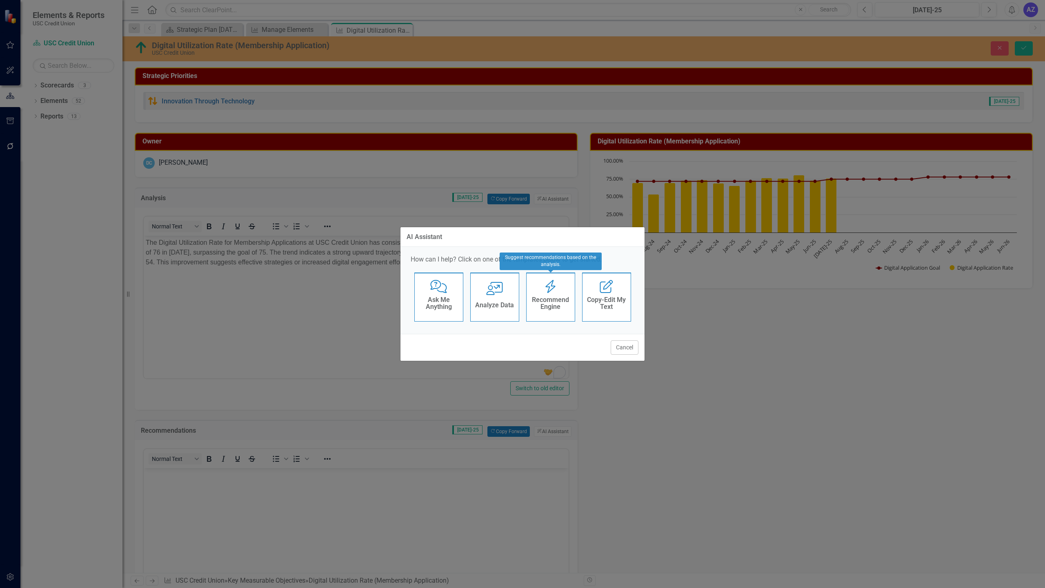
click at [560, 290] on div "Recommend Engine Recommend Engine" at bounding box center [550, 296] width 49 height 49
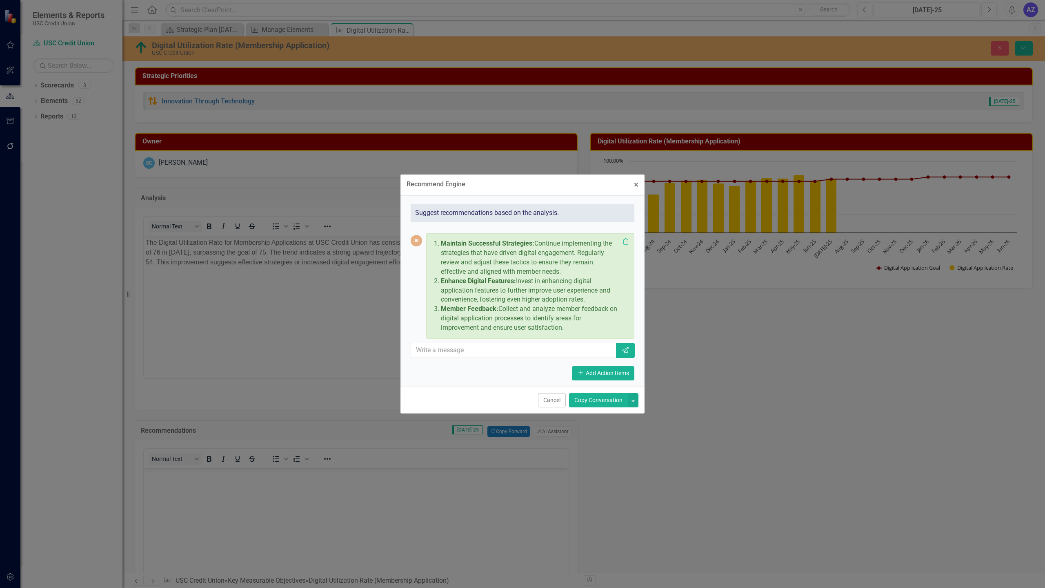
click at [599, 401] on button "Copy Conversation" at bounding box center [598, 400] width 59 height 14
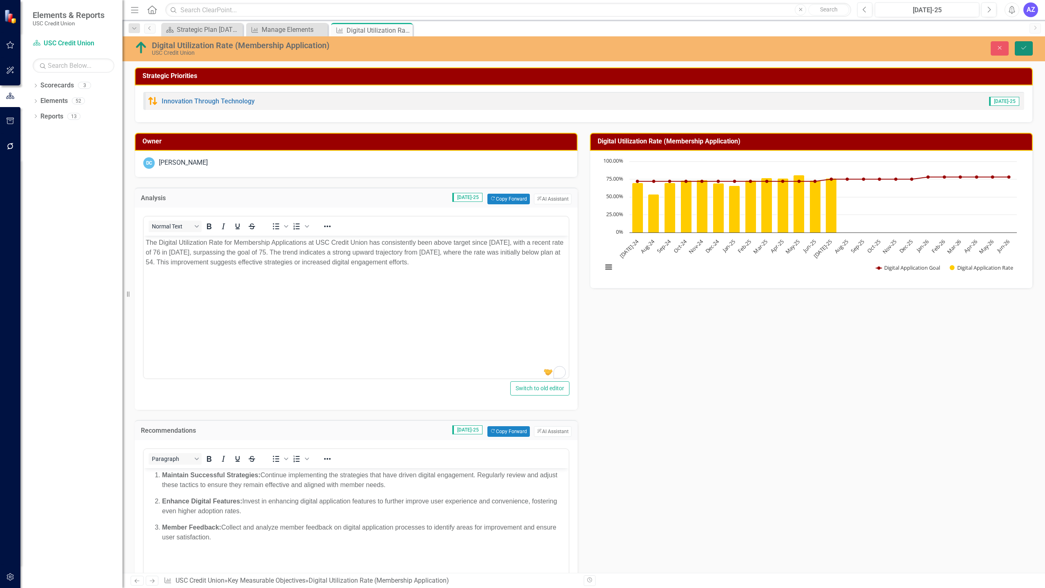
click at [1025, 44] on button "Save" at bounding box center [1024, 48] width 18 height 14
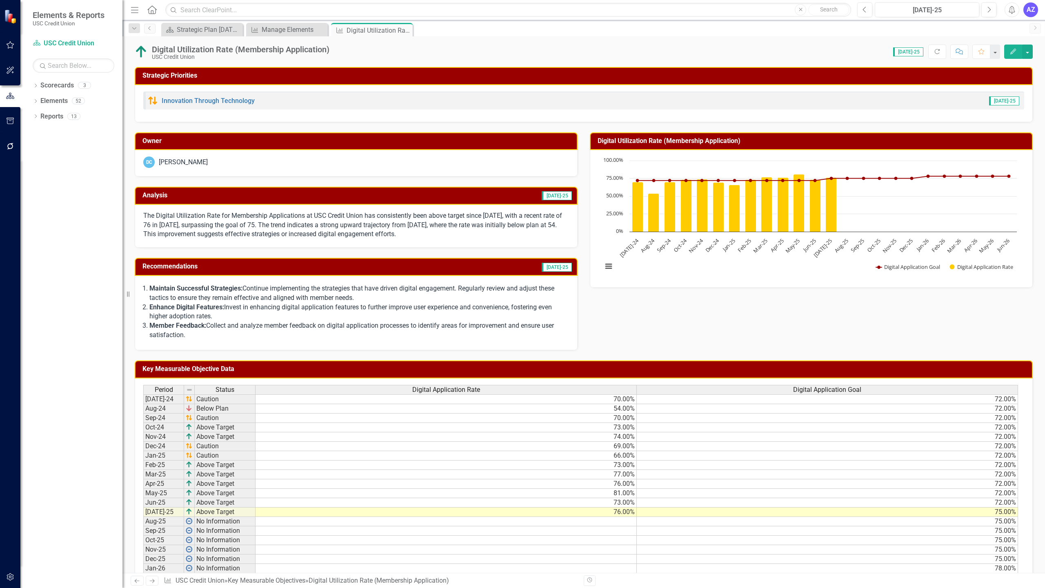
click at [642, 323] on div "Owner DC [PERSON_NAME] Analysis [DATE]-25 The Digital Utilization Rate for Memb…" at bounding box center [584, 236] width 911 height 228
click at [405, 30] on icon "Close" at bounding box center [405, 30] width 8 height 7
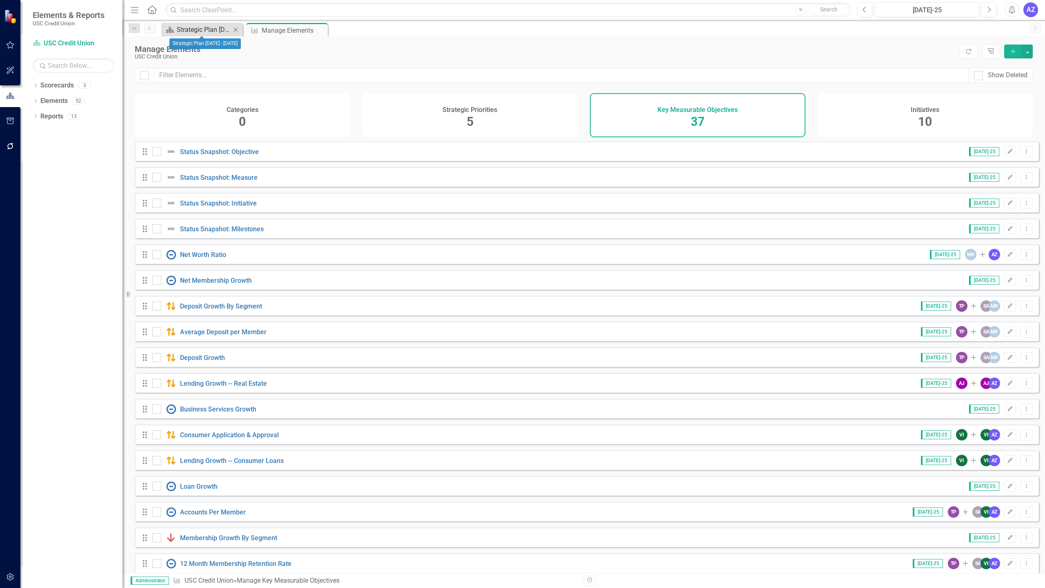
click at [189, 31] on div "Strategic Plan [DATE] - [DATE]" at bounding box center [204, 29] width 54 height 10
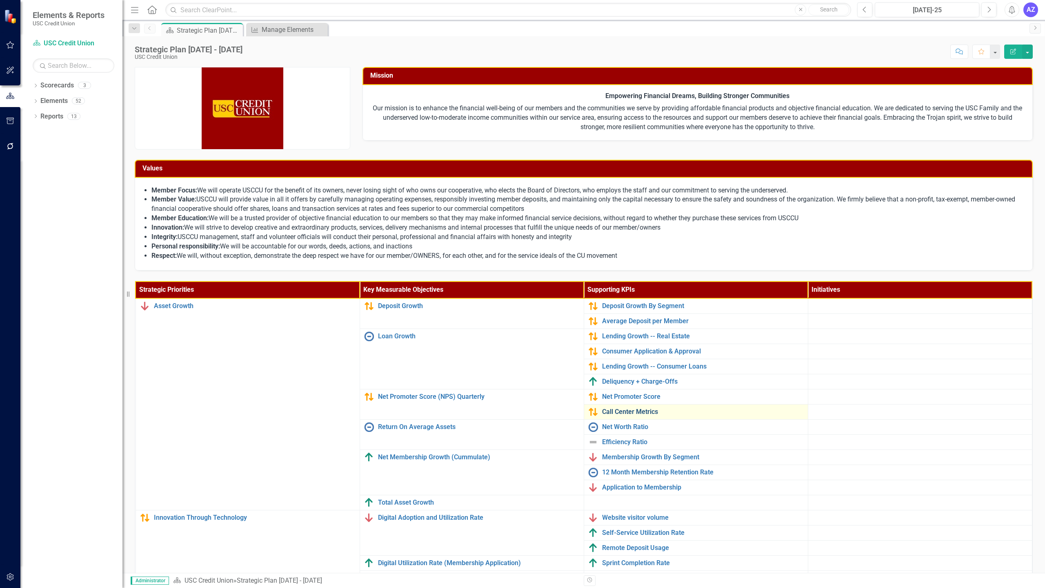
scroll to position [57, 0]
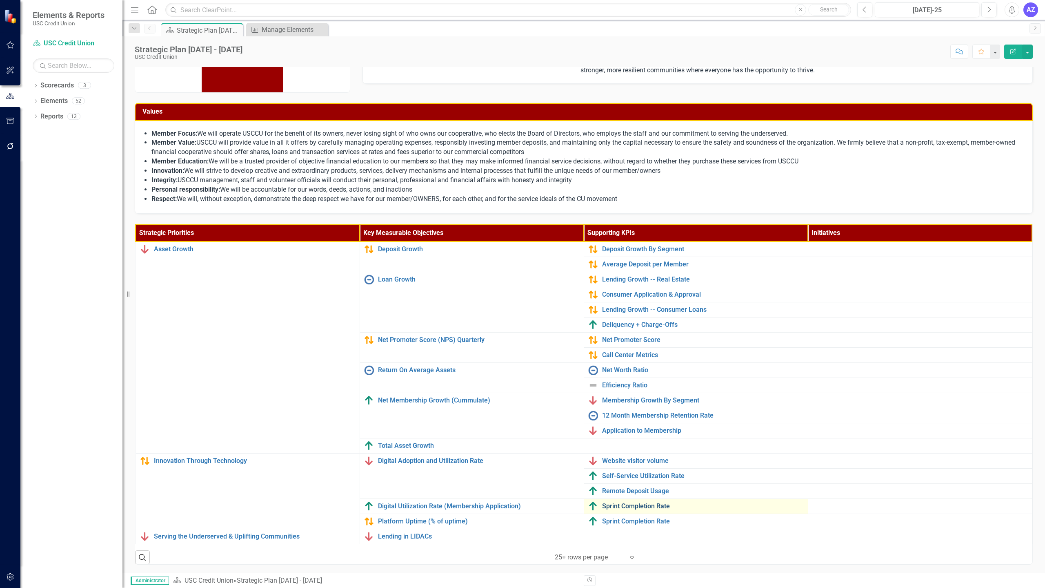
click at [612, 506] on link "Sprint Completion Rate" at bounding box center [703, 505] width 202 height 7
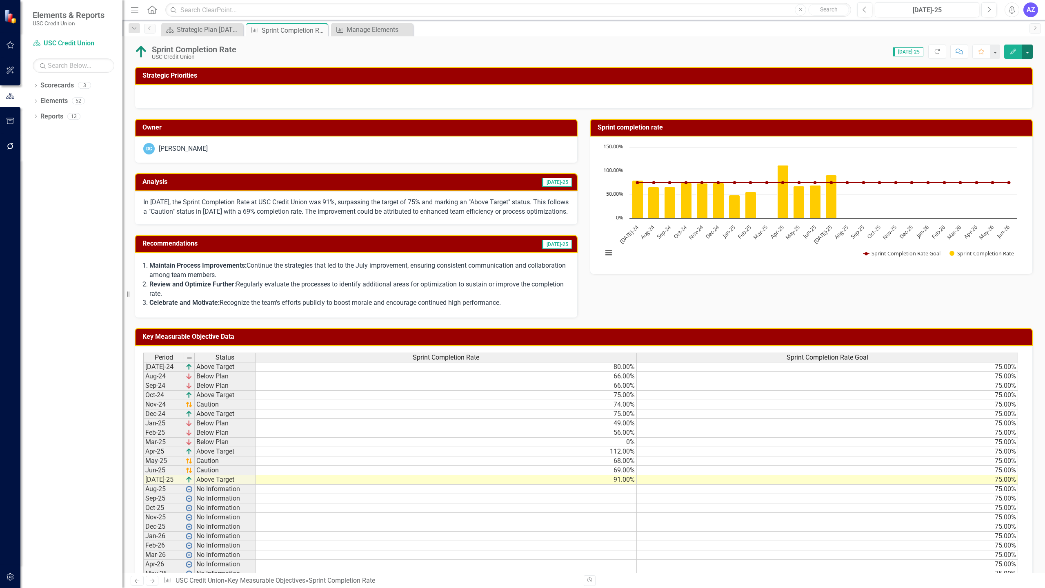
click at [1027, 53] on button "button" at bounding box center [1027, 52] width 11 height 14
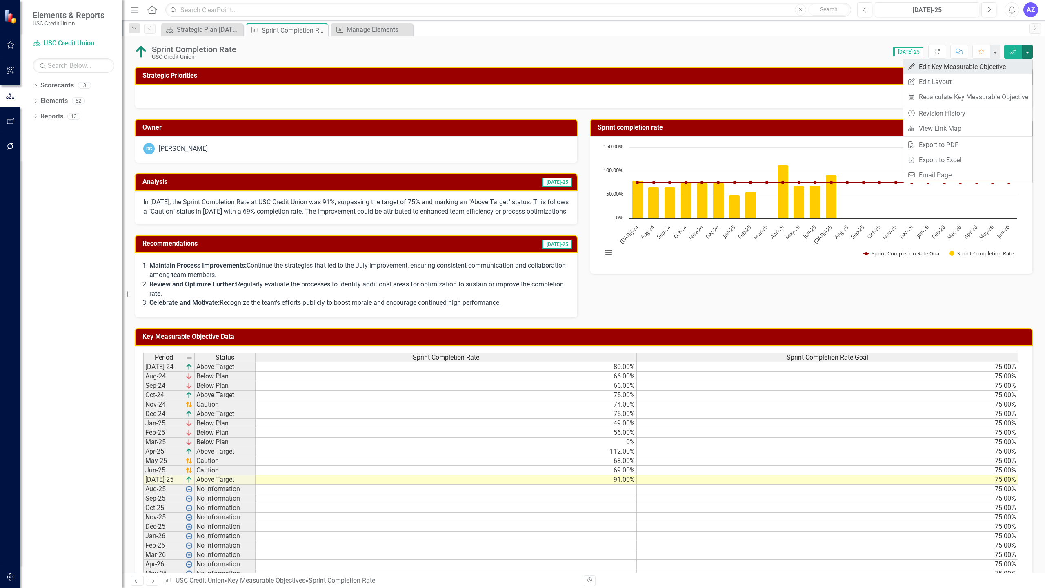
click at [958, 69] on link "Edit Edit Key Measurable Objective" at bounding box center [968, 66] width 129 height 15
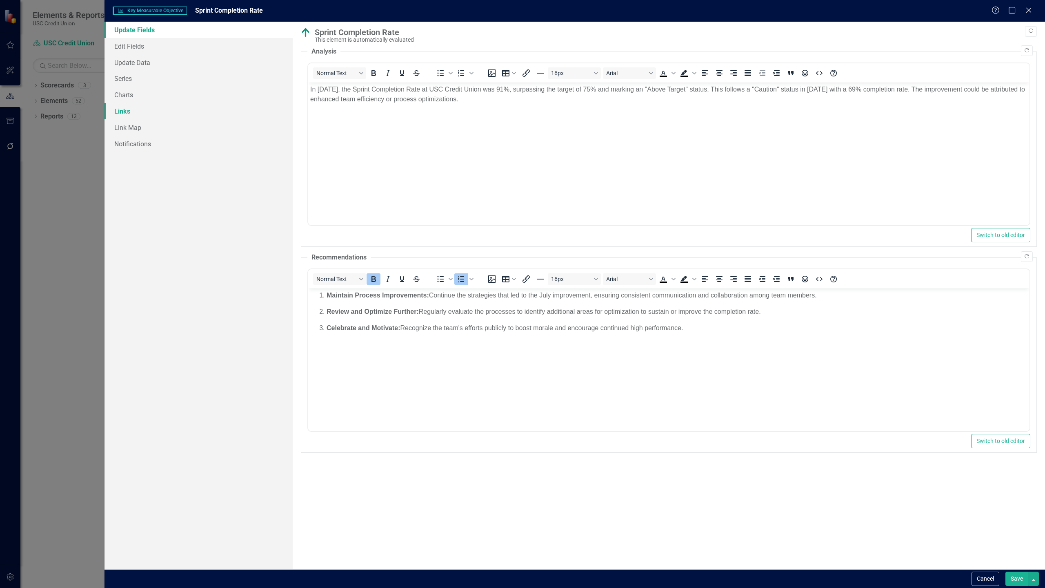
click at [233, 112] on link "Links" at bounding box center [199, 111] width 188 height 16
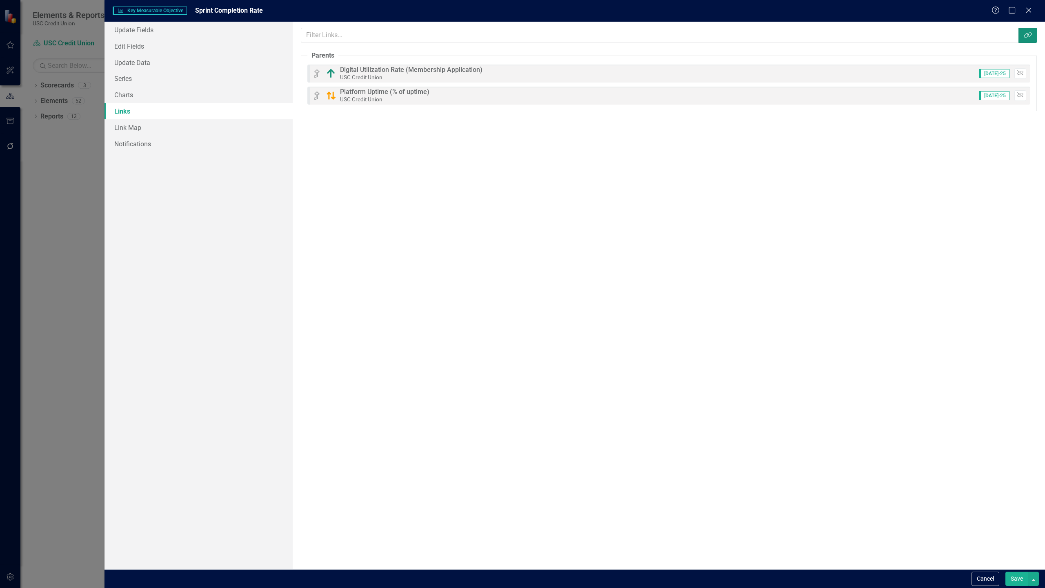
click at [1029, 31] on button "Link Tag" at bounding box center [1028, 35] width 19 height 15
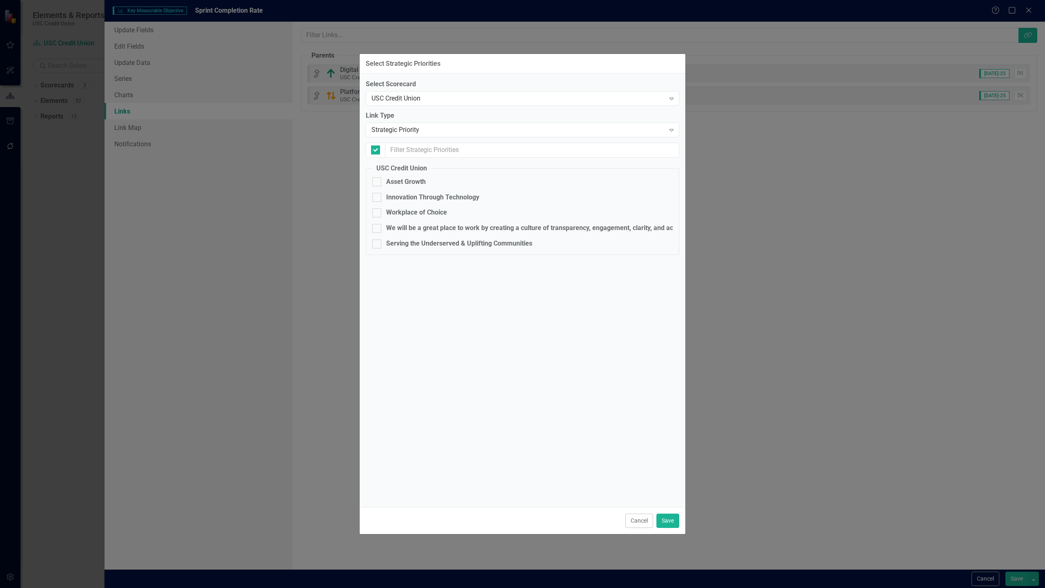
checkbox input "false"
click at [635, 525] on button "Cancel" at bounding box center [640, 520] width 28 height 14
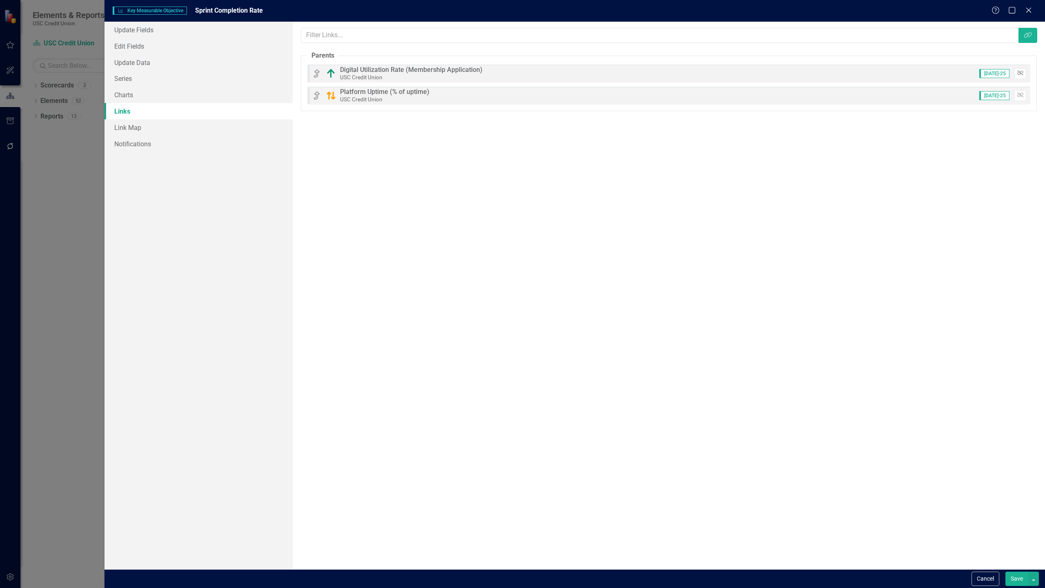
click at [1022, 73] on icon "button" at bounding box center [1021, 73] width 6 height 5
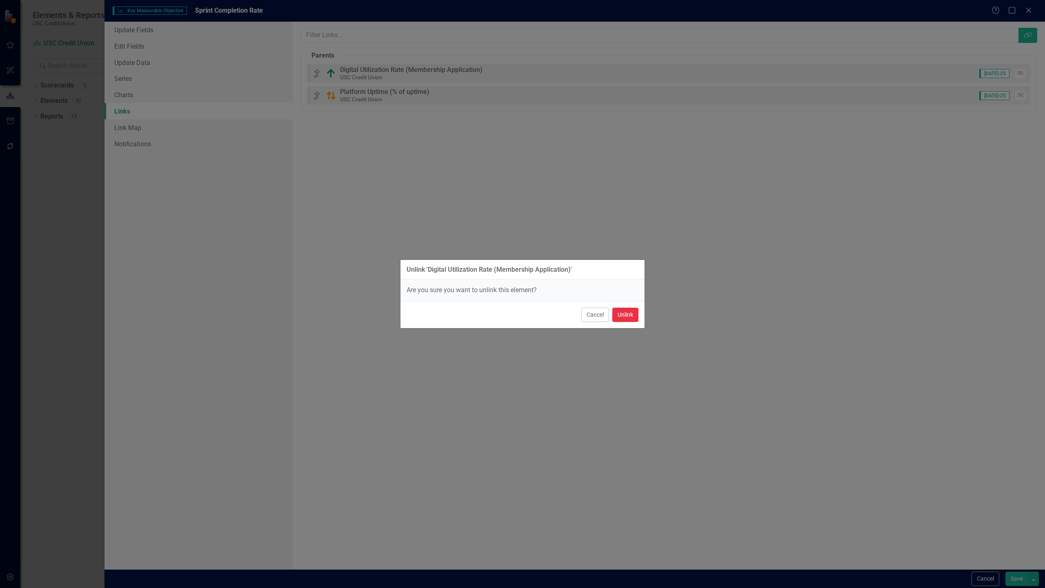
click at [626, 313] on button "Unlink" at bounding box center [625, 314] width 26 height 14
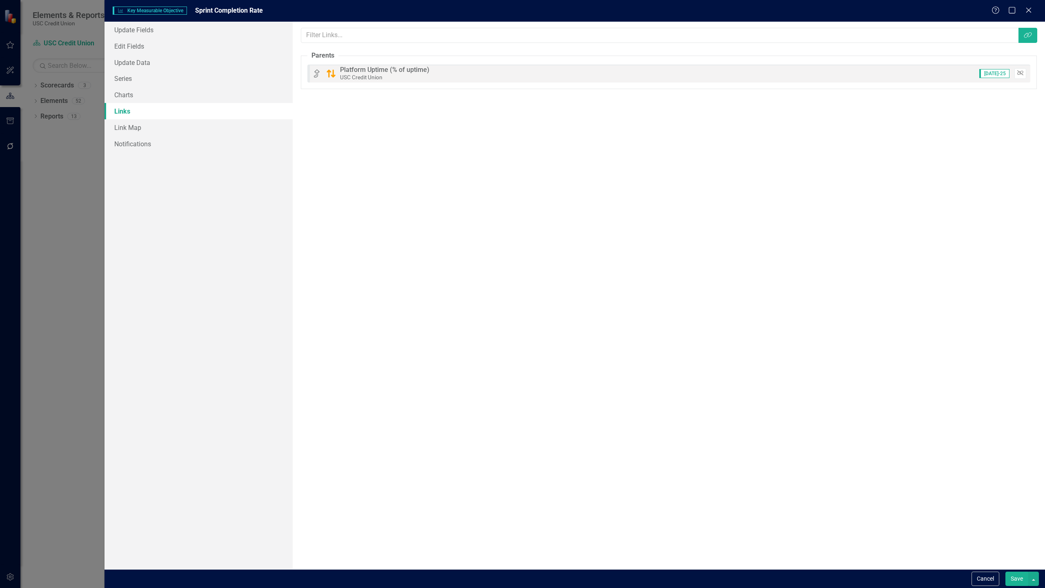
click at [1018, 73] on icon "Unlink" at bounding box center [1021, 73] width 6 height 5
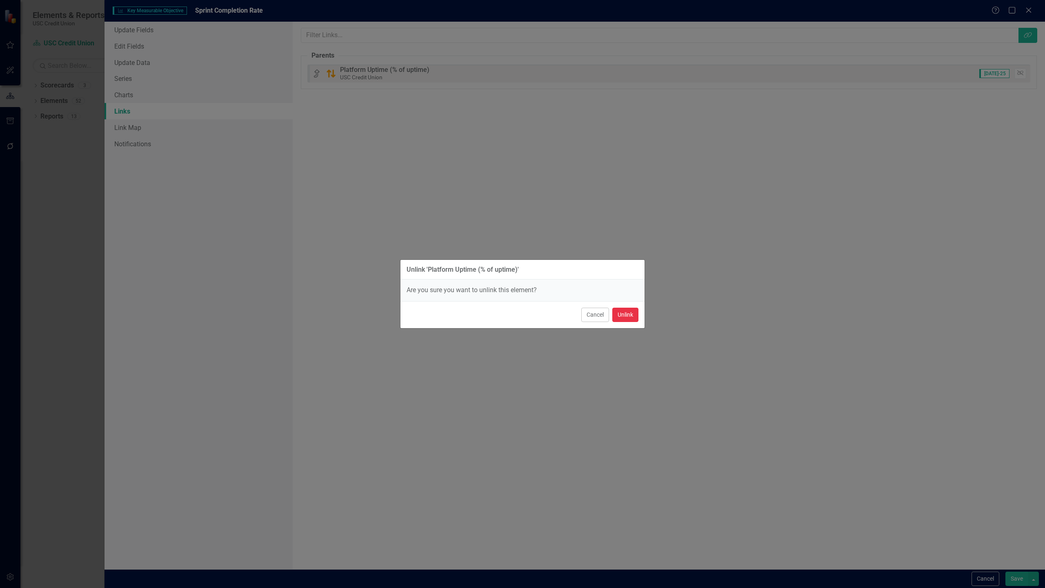
click at [630, 313] on button "Unlink" at bounding box center [625, 314] width 26 height 14
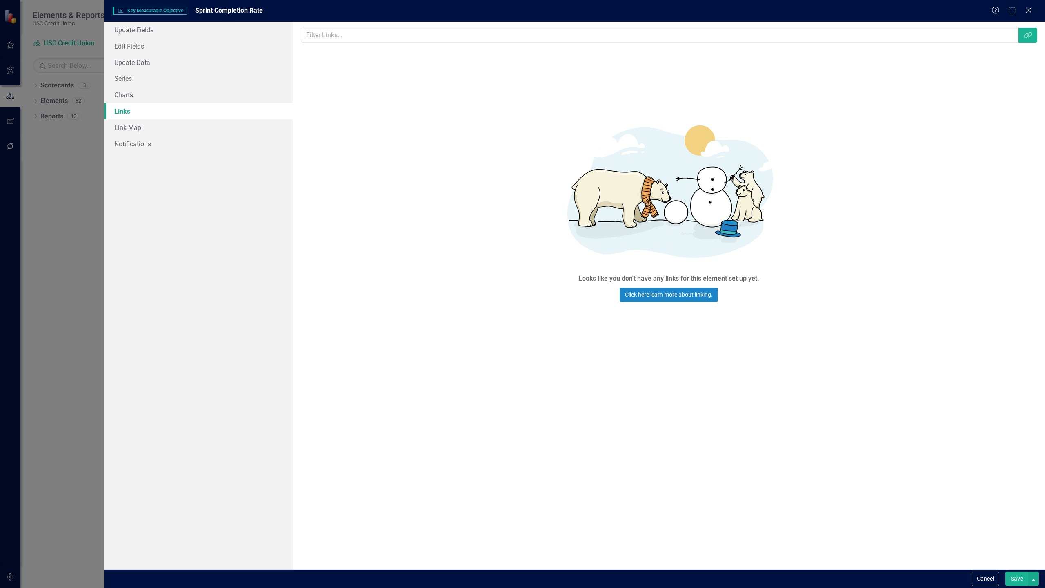
click at [1015, 578] on button "Save" at bounding box center [1017, 578] width 23 height 14
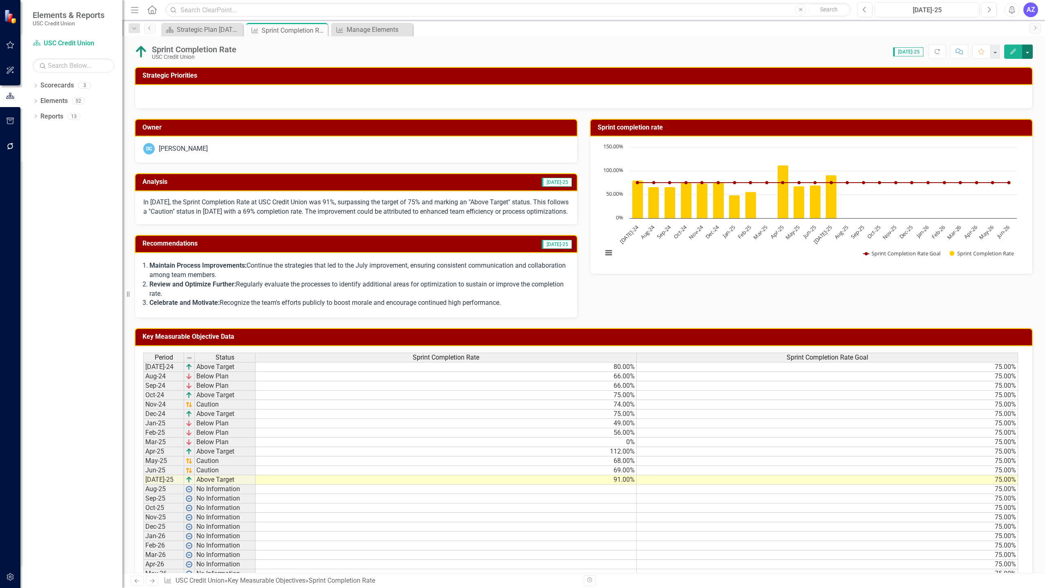
click at [1027, 55] on button "button" at bounding box center [1027, 52] width 11 height 14
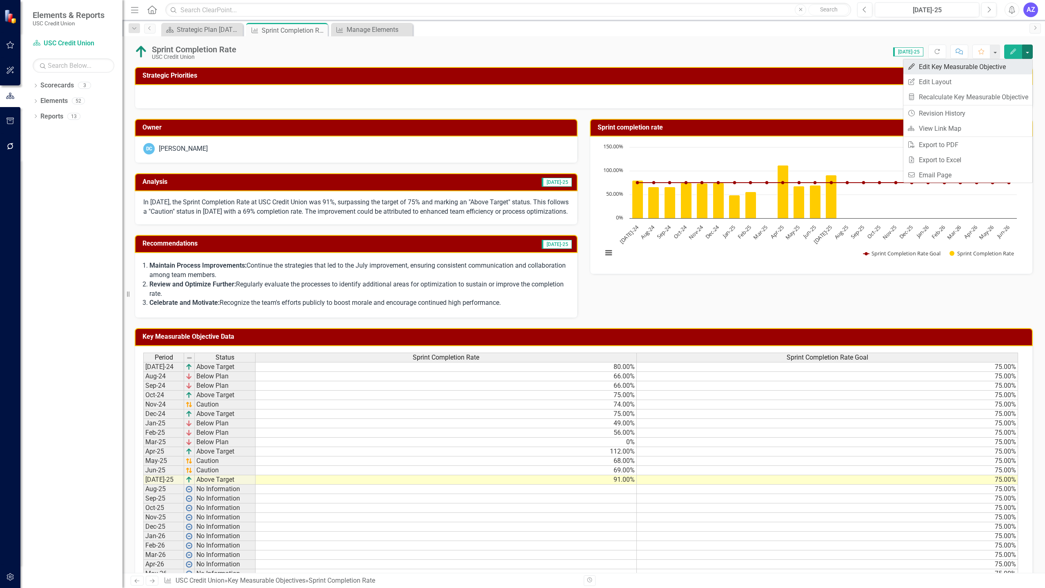
click at [1002, 69] on link "Edit Edit Key Measurable Objective" at bounding box center [968, 66] width 129 height 15
click at [1002, 69] on body "Elements & Reports USC Credit Union Scorecard USC Credit Union Search Dropdown …" at bounding box center [522, 294] width 1045 height 588
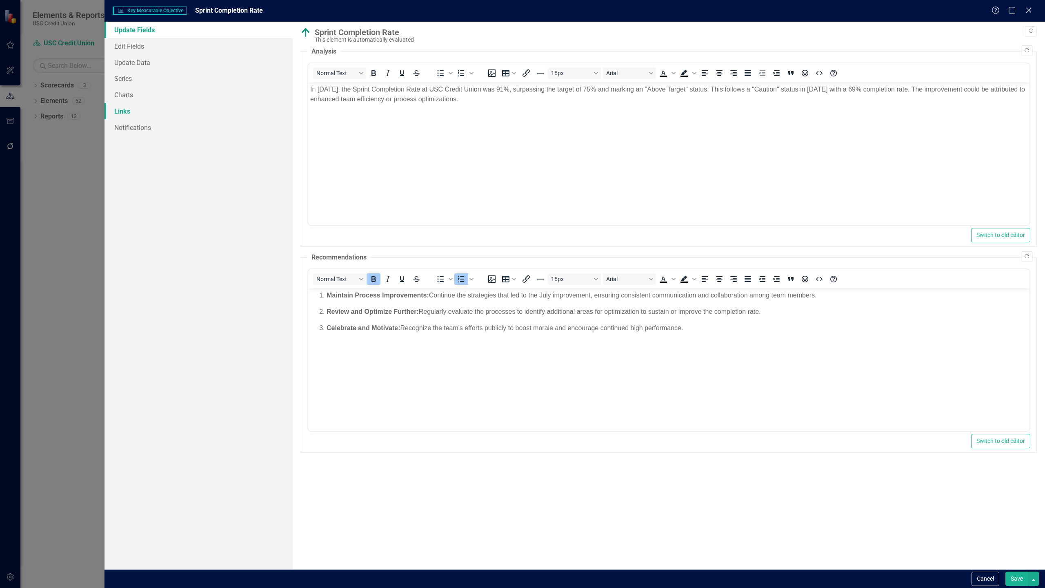
click at [134, 113] on link "Links" at bounding box center [199, 111] width 188 height 16
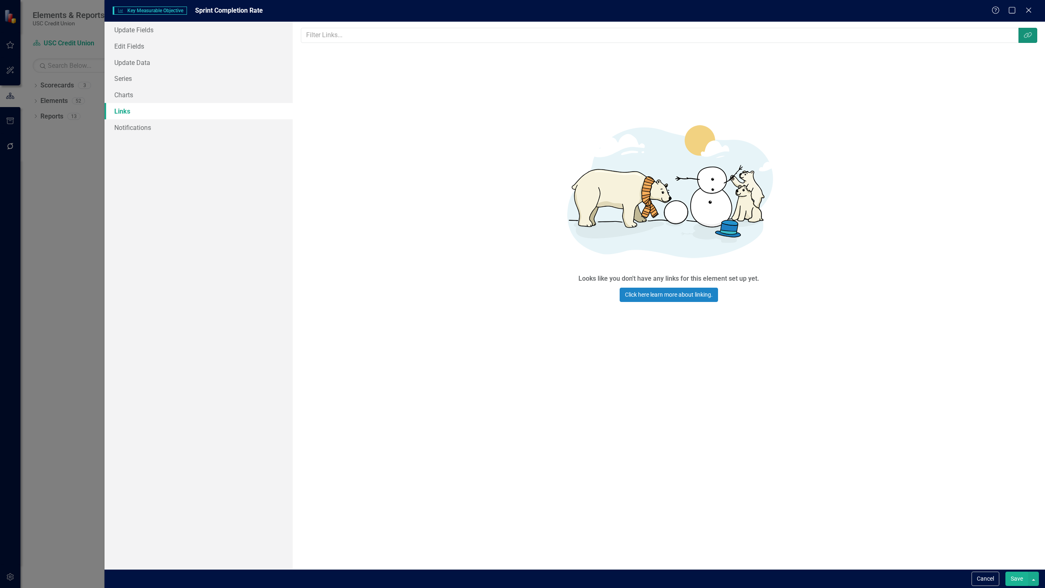
click at [1027, 38] on icon "Link Tag" at bounding box center [1028, 35] width 8 height 7
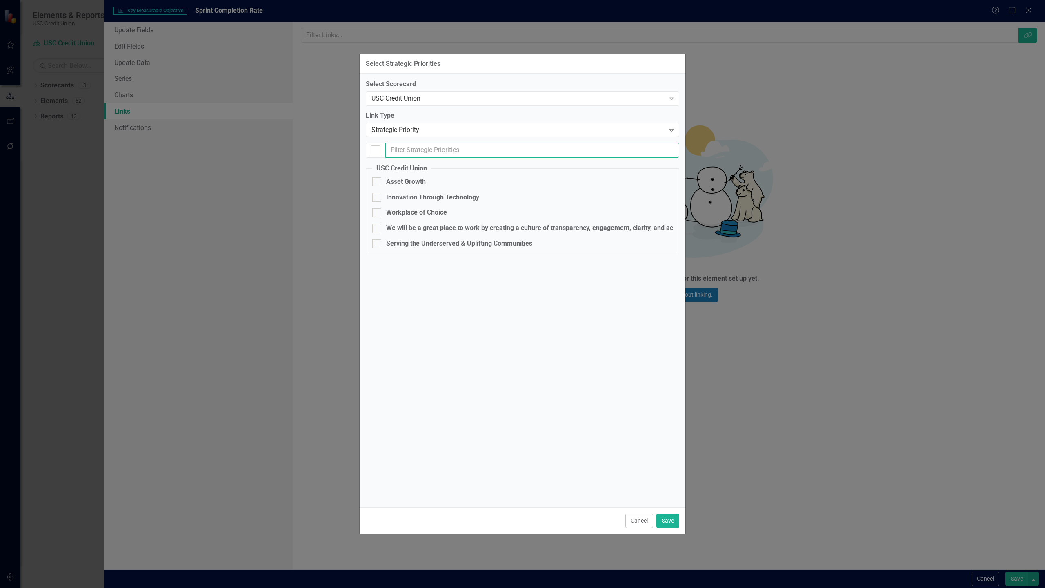
click at [442, 152] on input "text" at bounding box center [532, 150] width 294 height 15
click at [439, 130] on div "Strategic Priority" at bounding box center [519, 129] width 294 height 9
click at [401, 166] on div "Parent" at bounding box center [524, 170] width 301 height 9
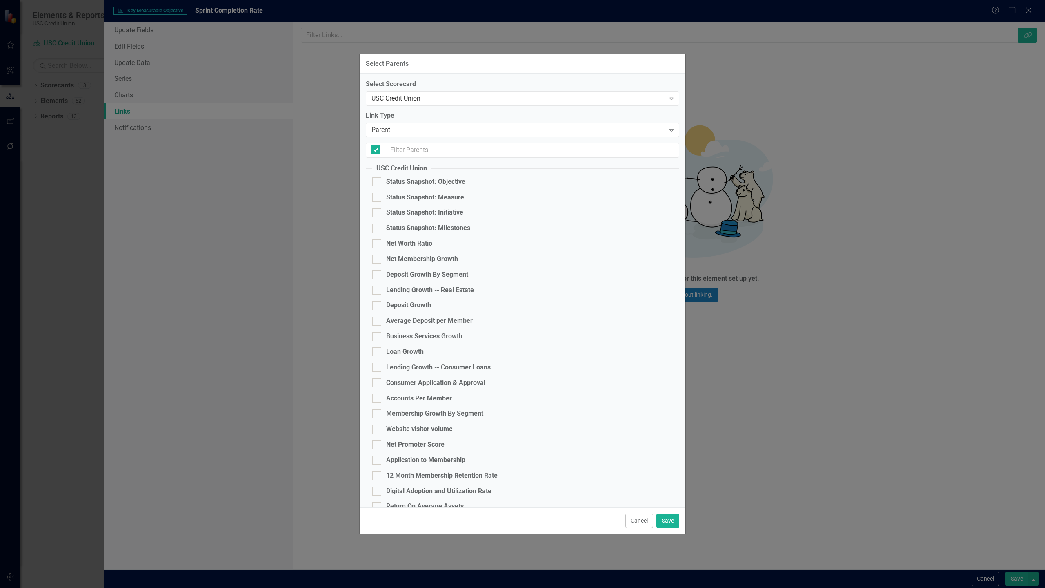
checkbox input "false"
click at [464, 150] on input "text" at bounding box center [532, 150] width 294 height 15
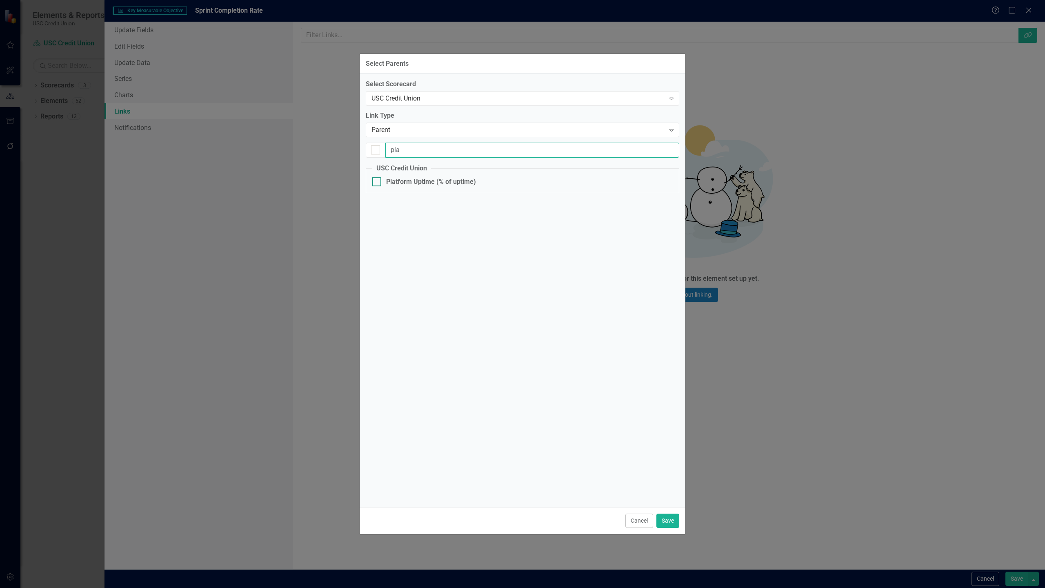
type input "pla"
click at [379, 180] on div at bounding box center [376, 181] width 9 height 9
click at [378, 180] on input "Platform Uptime (% of uptime)" at bounding box center [374, 179] width 5 height 5
checkbox input "true"
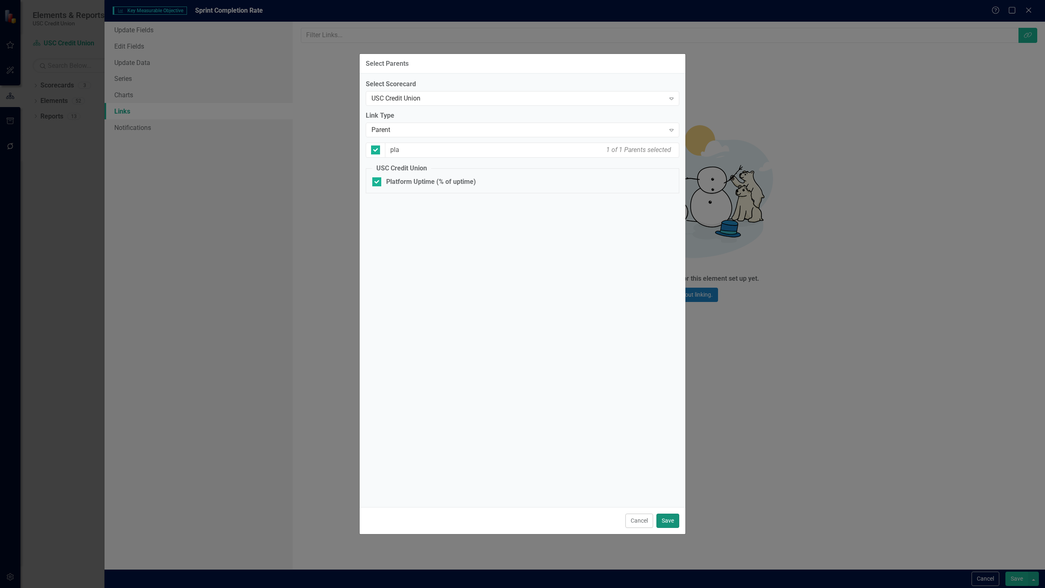
click at [671, 523] on button "Save" at bounding box center [668, 520] width 23 height 14
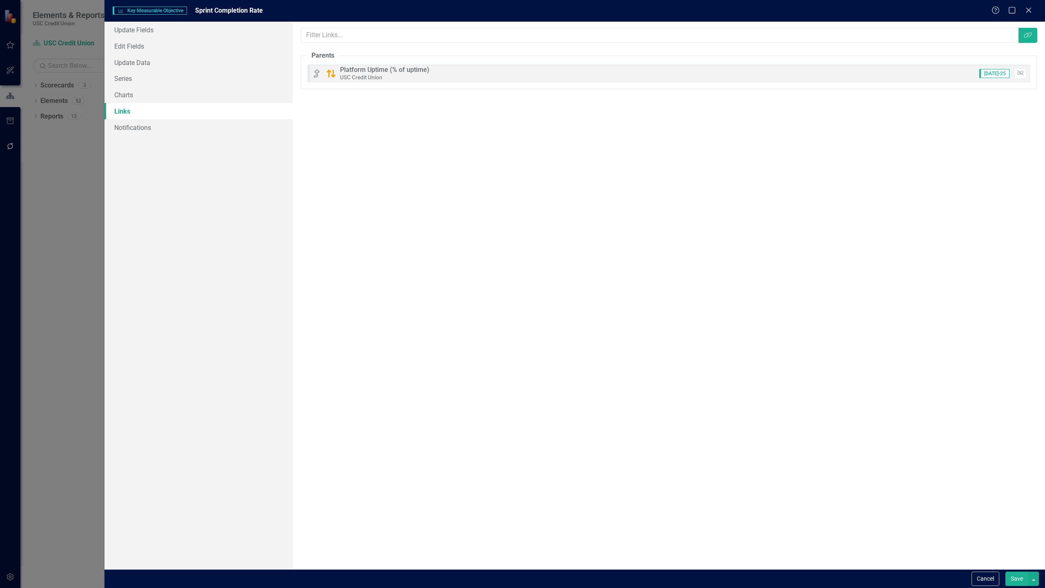
click at [1015, 579] on button "Save" at bounding box center [1017, 578] width 23 height 14
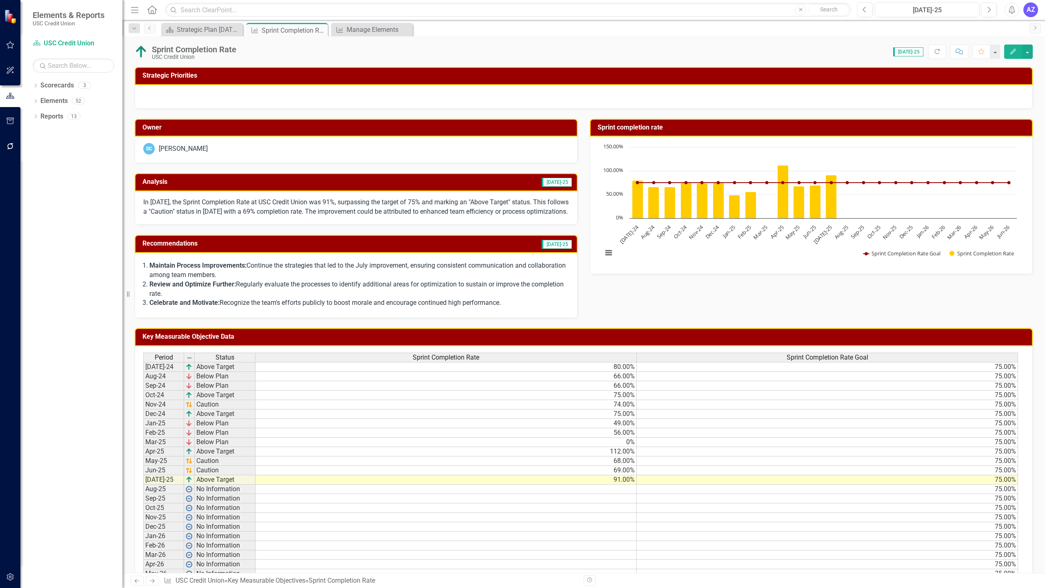
click at [912, 94] on div at bounding box center [584, 97] width 898 height 24
click at [323, 33] on icon "Close" at bounding box center [320, 30] width 8 height 7
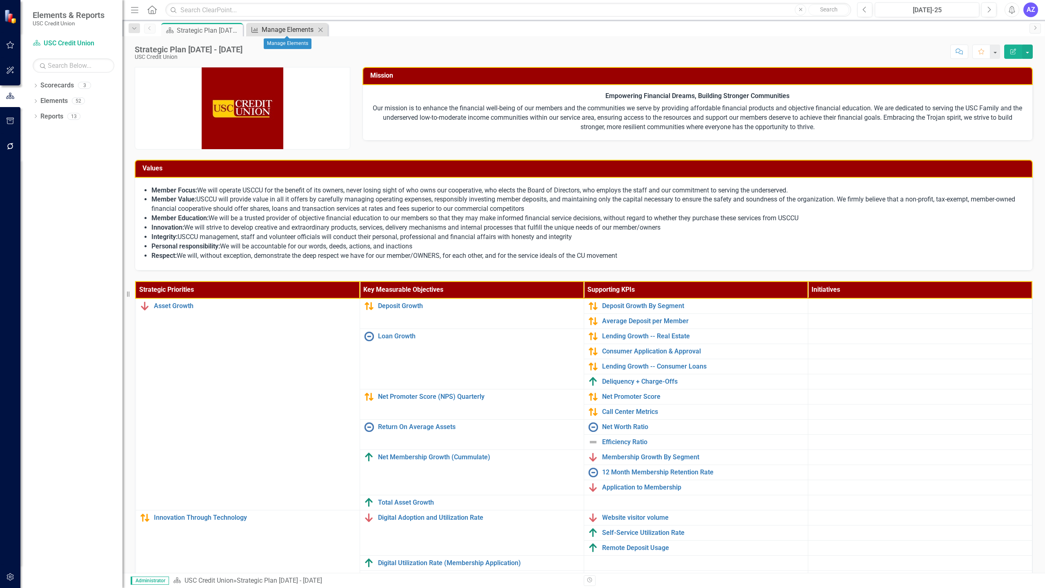
click at [286, 31] on div "Manage Elements" at bounding box center [289, 29] width 54 height 10
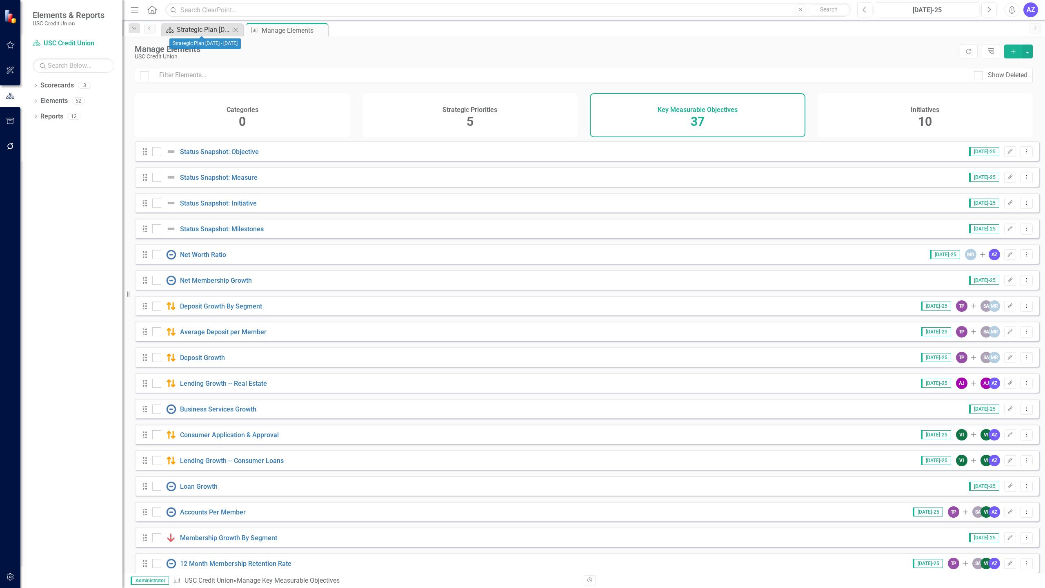
click at [209, 27] on div "Strategic Plan [DATE] - [DATE]" at bounding box center [204, 29] width 54 height 10
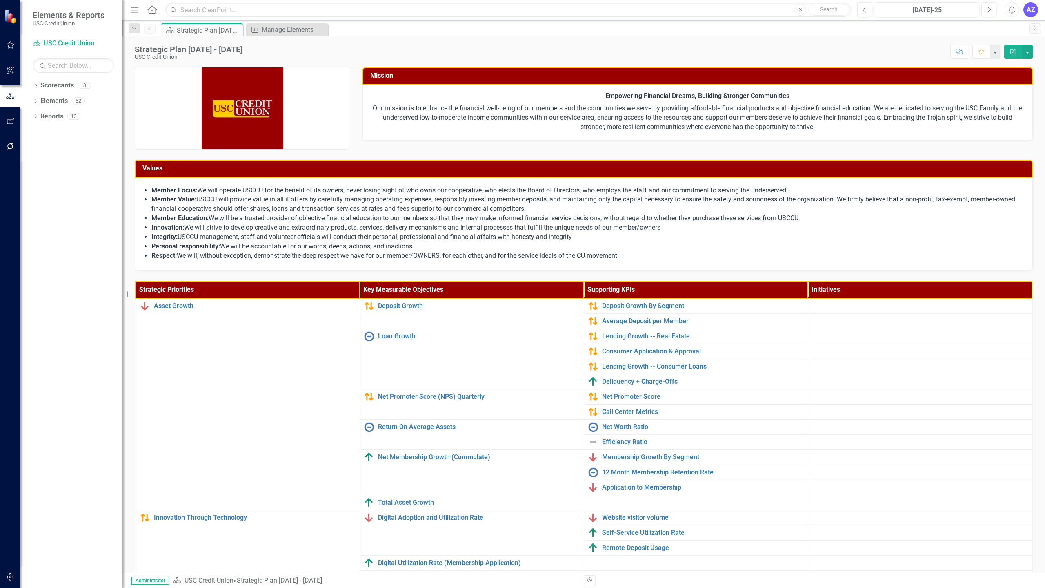
scroll to position [57, 0]
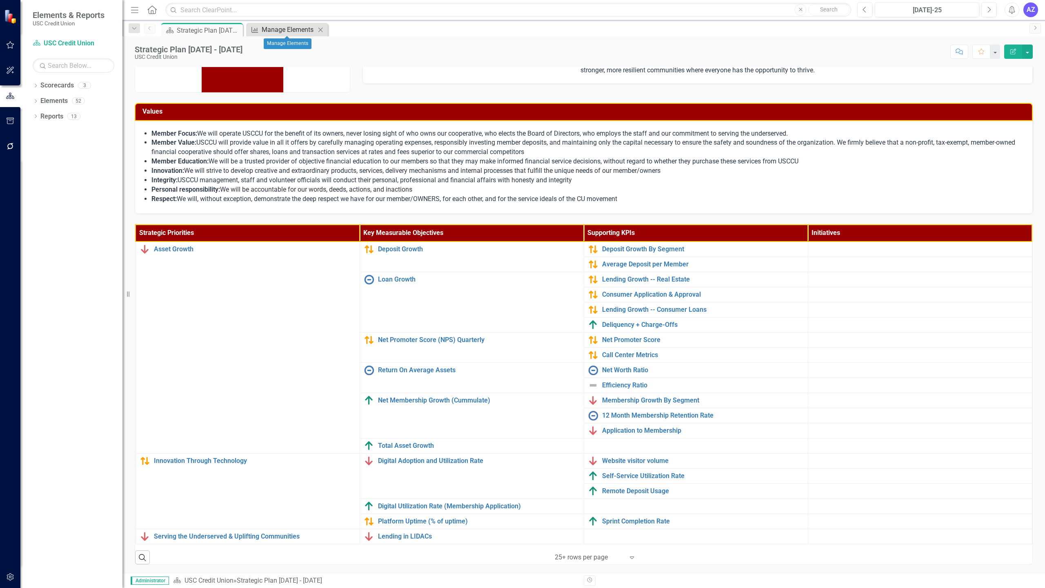
click at [280, 32] on div "Manage Elements" at bounding box center [289, 29] width 54 height 10
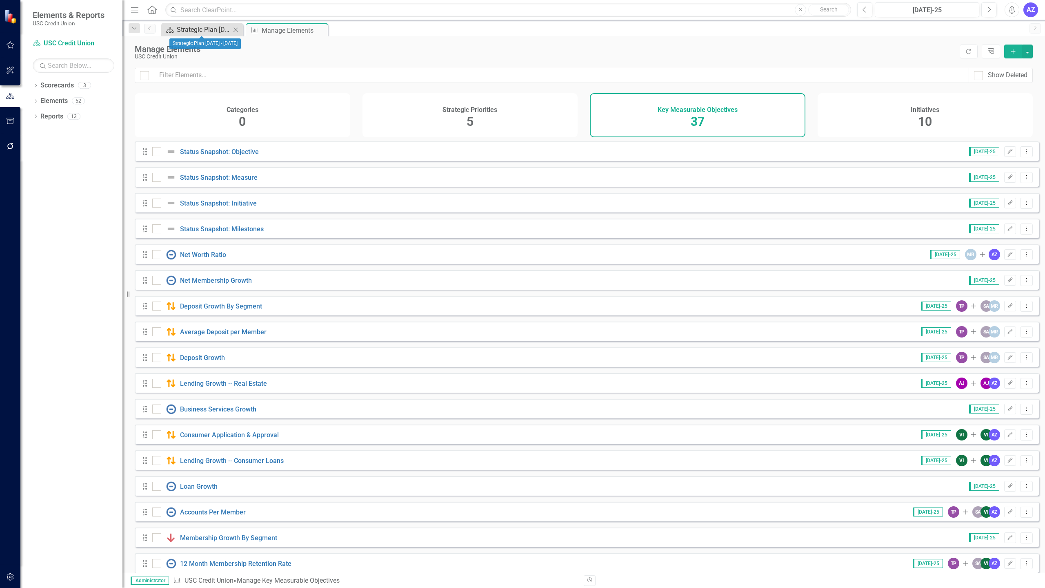
click at [197, 29] on div "Strategic Plan [DATE] - [DATE]" at bounding box center [204, 29] width 54 height 10
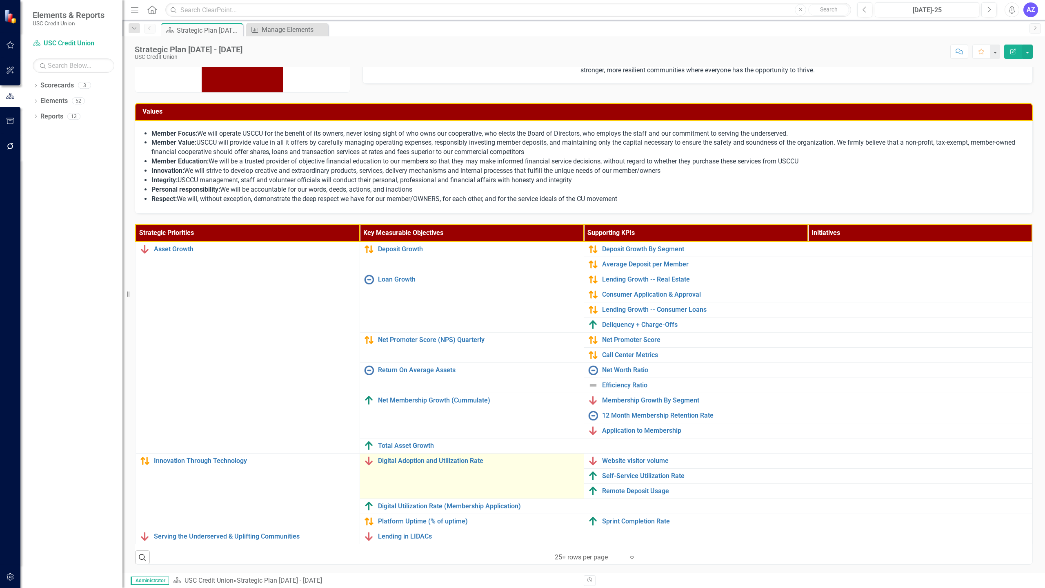
scroll to position [57, 0]
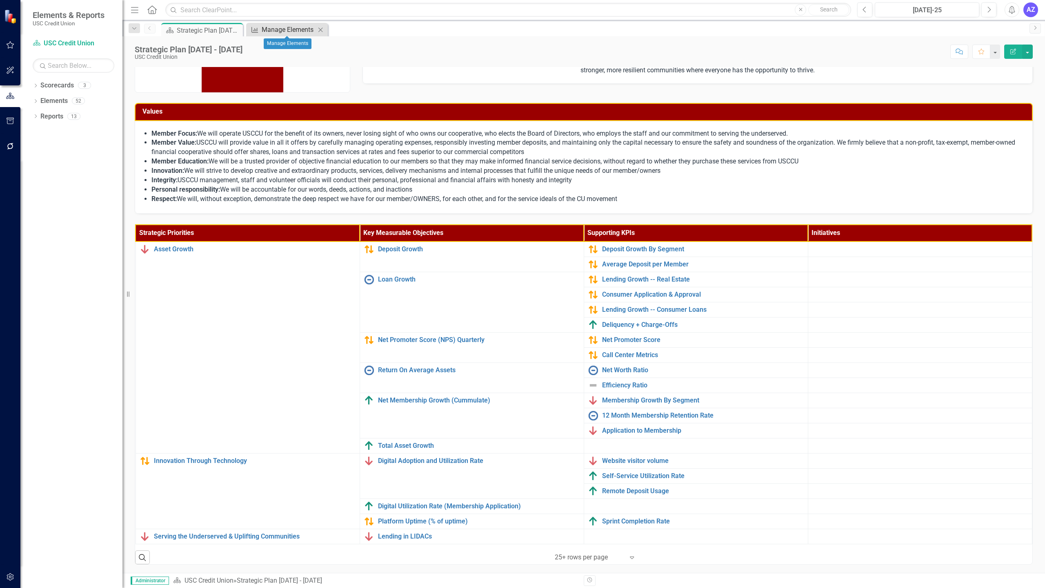
click at [277, 28] on div "Manage Elements" at bounding box center [289, 29] width 54 height 10
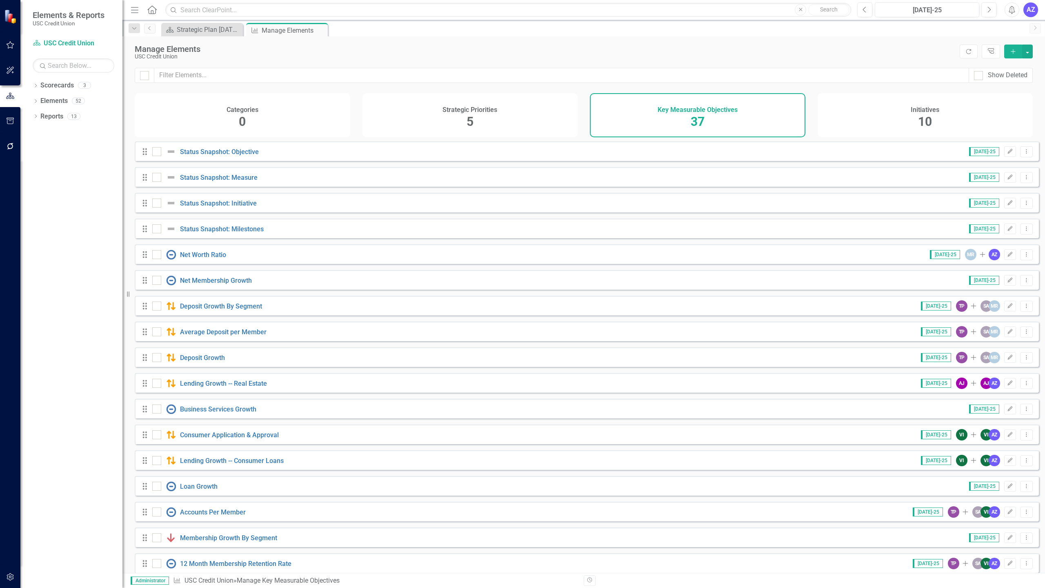
scroll to position [527, 0]
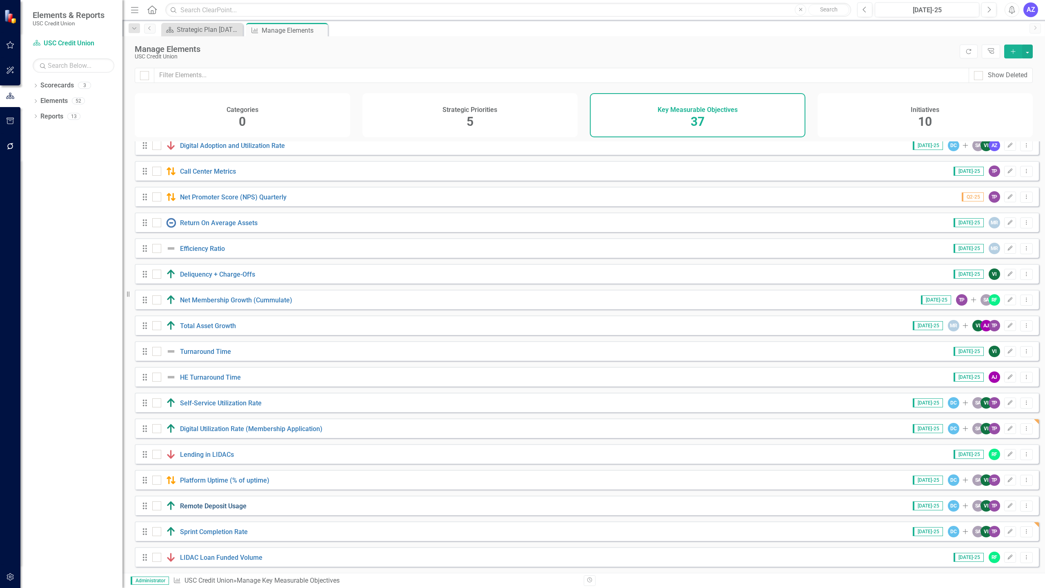
click at [209, 505] on link "Remote Deposit Usage" at bounding box center [213, 506] width 67 height 8
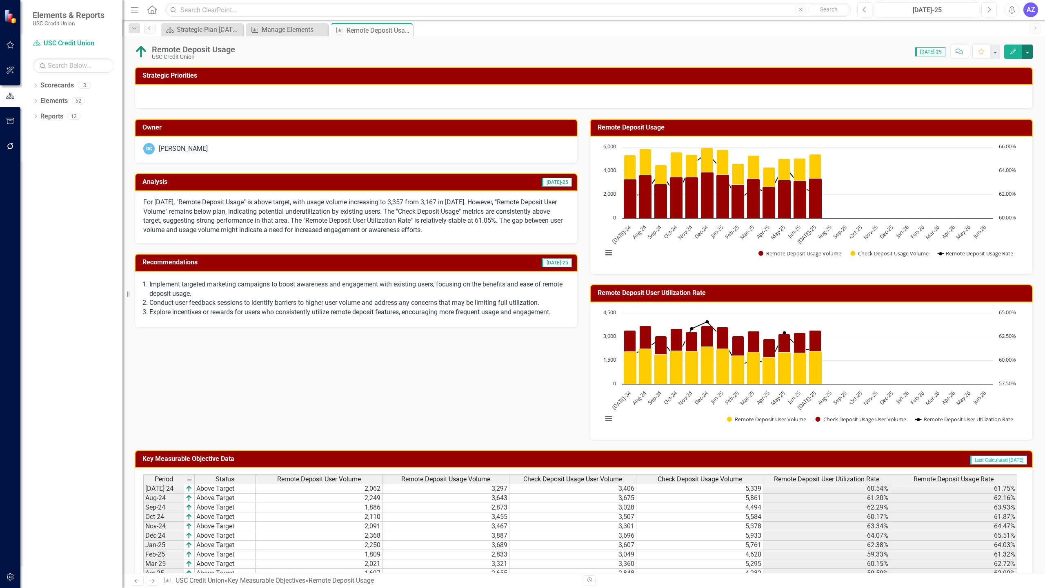
click at [1028, 52] on button "button" at bounding box center [1027, 52] width 11 height 14
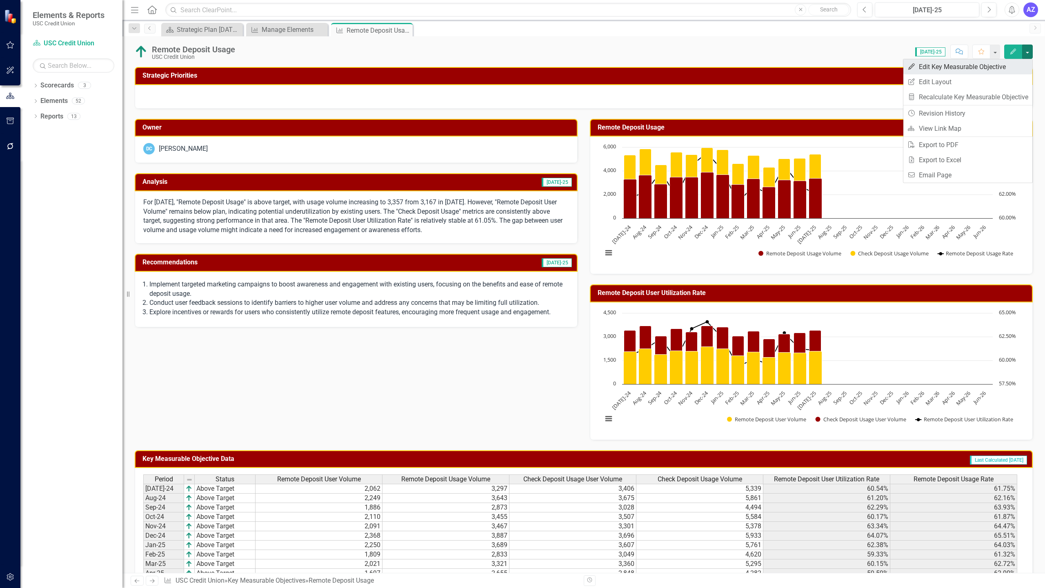
click at [1007, 67] on link "Edit Edit Key Measurable Objective" at bounding box center [968, 66] width 129 height 15
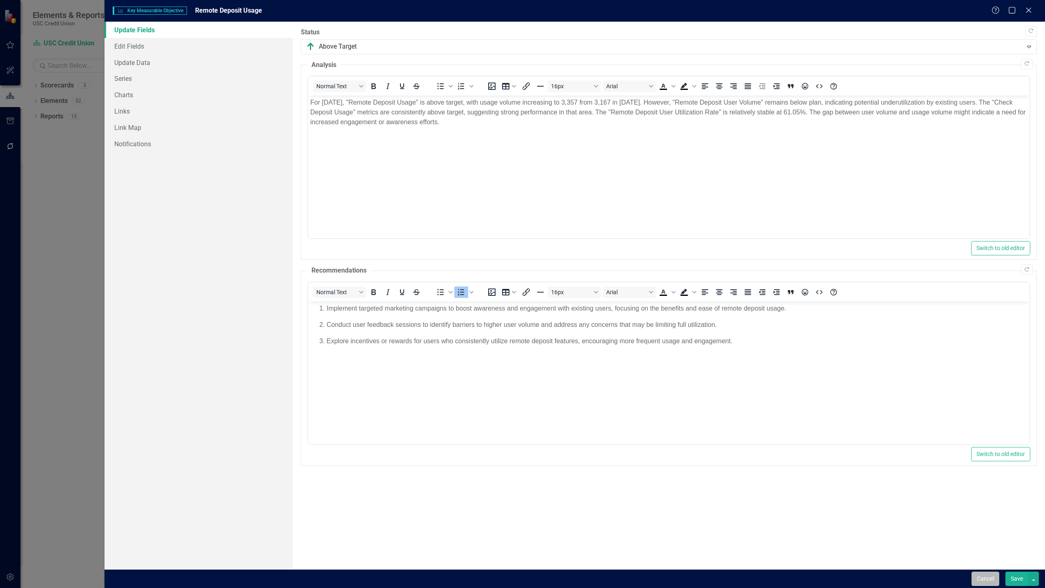
click at [984, 580] on button "Cancel" at bounding box center [986, 578] width 28 height 14
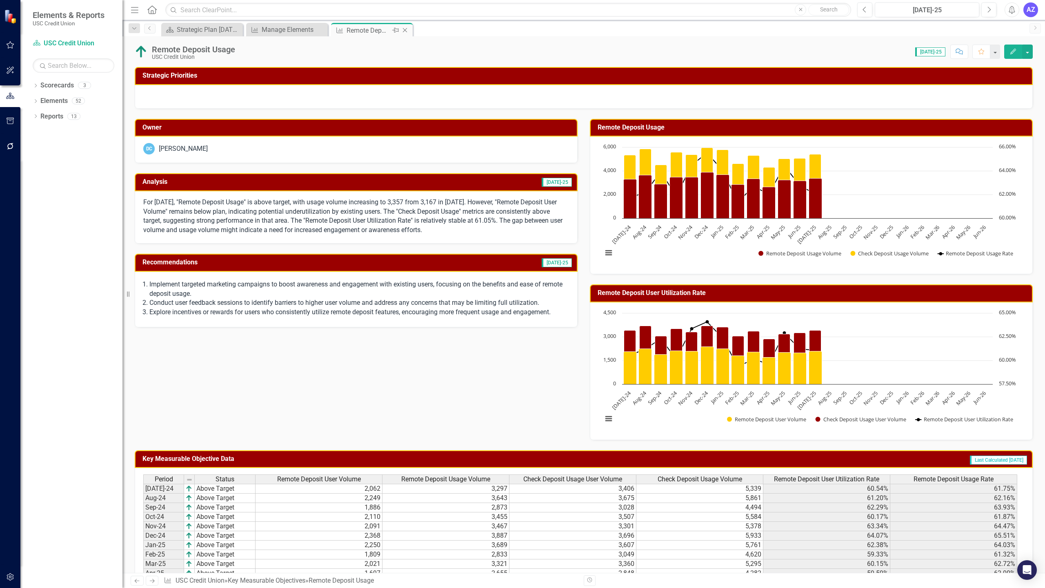
click at [404, 29] on icon "Close" at bounding box center [405, 30] width 8 height 7
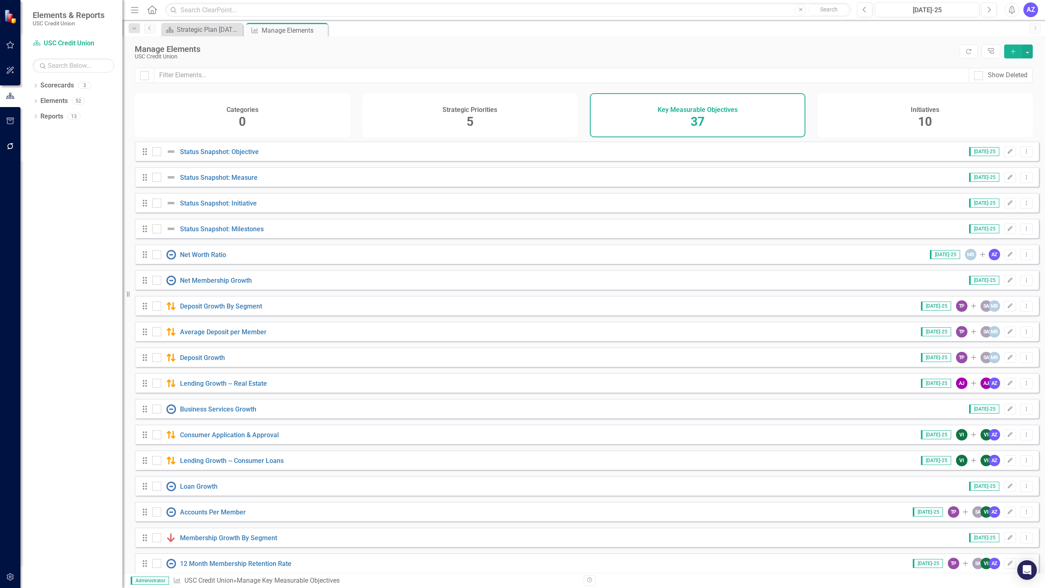
scroll to position [527, 0]
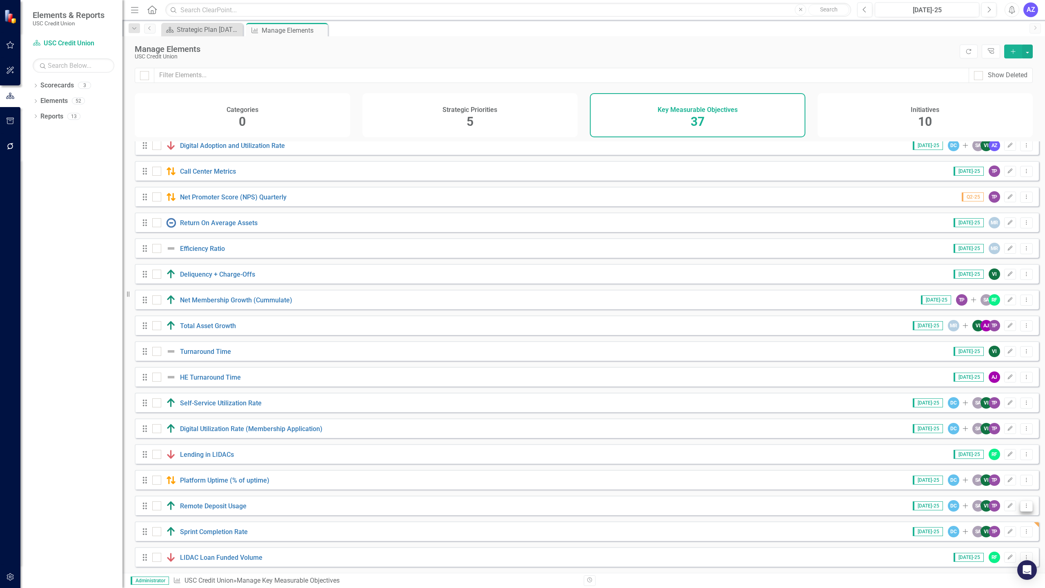
click at [1023, 505] on icon "Dropdown Menu" at bounding box center [1026, 505] width 7 height 5
click at [951, 546] on link "Copy Duplicate Key Measurable Objective" at bounding box center [965, 549] width 123 height 15
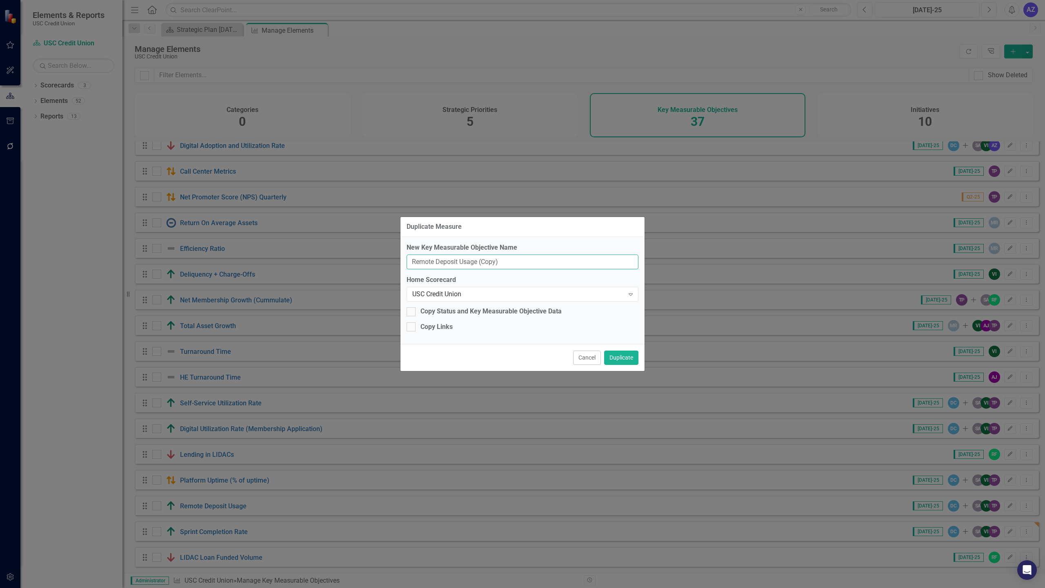
click at [537, 261] on input "Remote Deposit Usage (Copy)" at bounding box center [523, 261] width 232 height 15
click at [411, 262] on input "Account Digital Open Date" at bounding box center [523, 261] width 232 height 15
type input "Share Account Digital Open Date"
click at [628, 361] on button "Duplicate" at bounding box center [621, 357] width 34 height 14
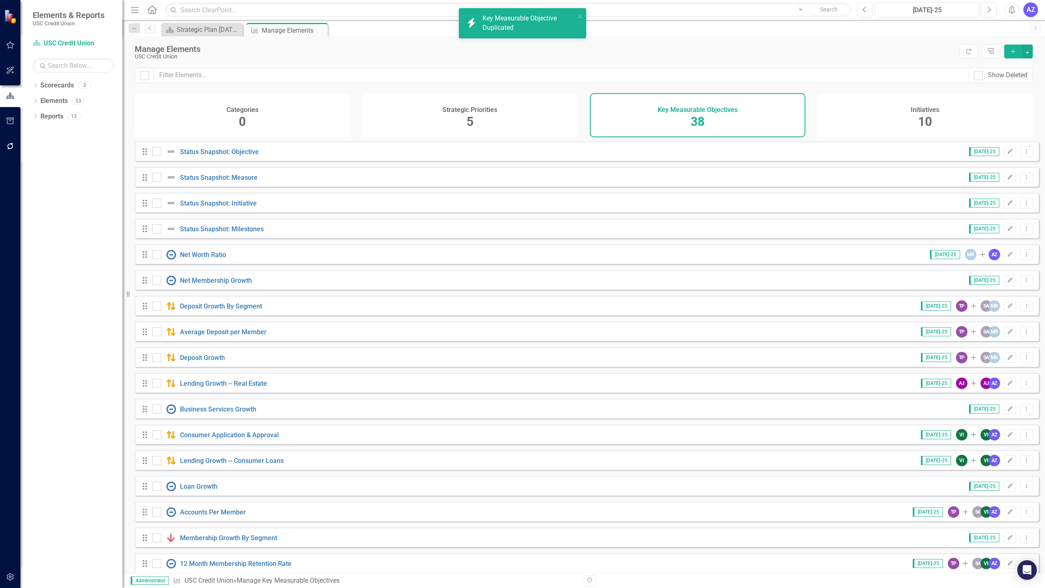
scroll to position [552, 0]
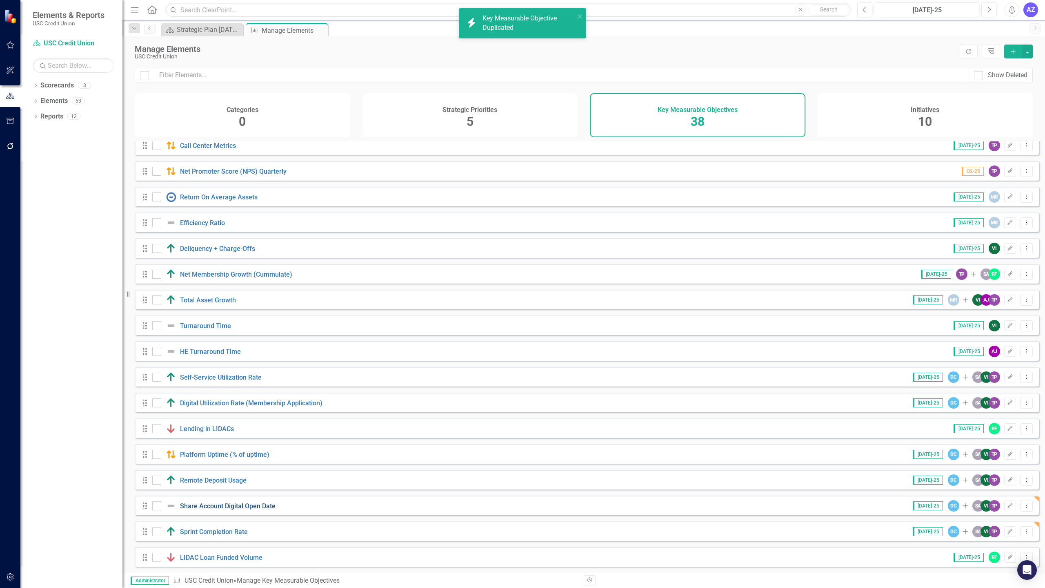
click at [255, 509] on link "Share Account Digital Open Date" at bounding box center [228, 506] width 96 height 8
